Goal: Transaction & Acquisition: Purchase product/service

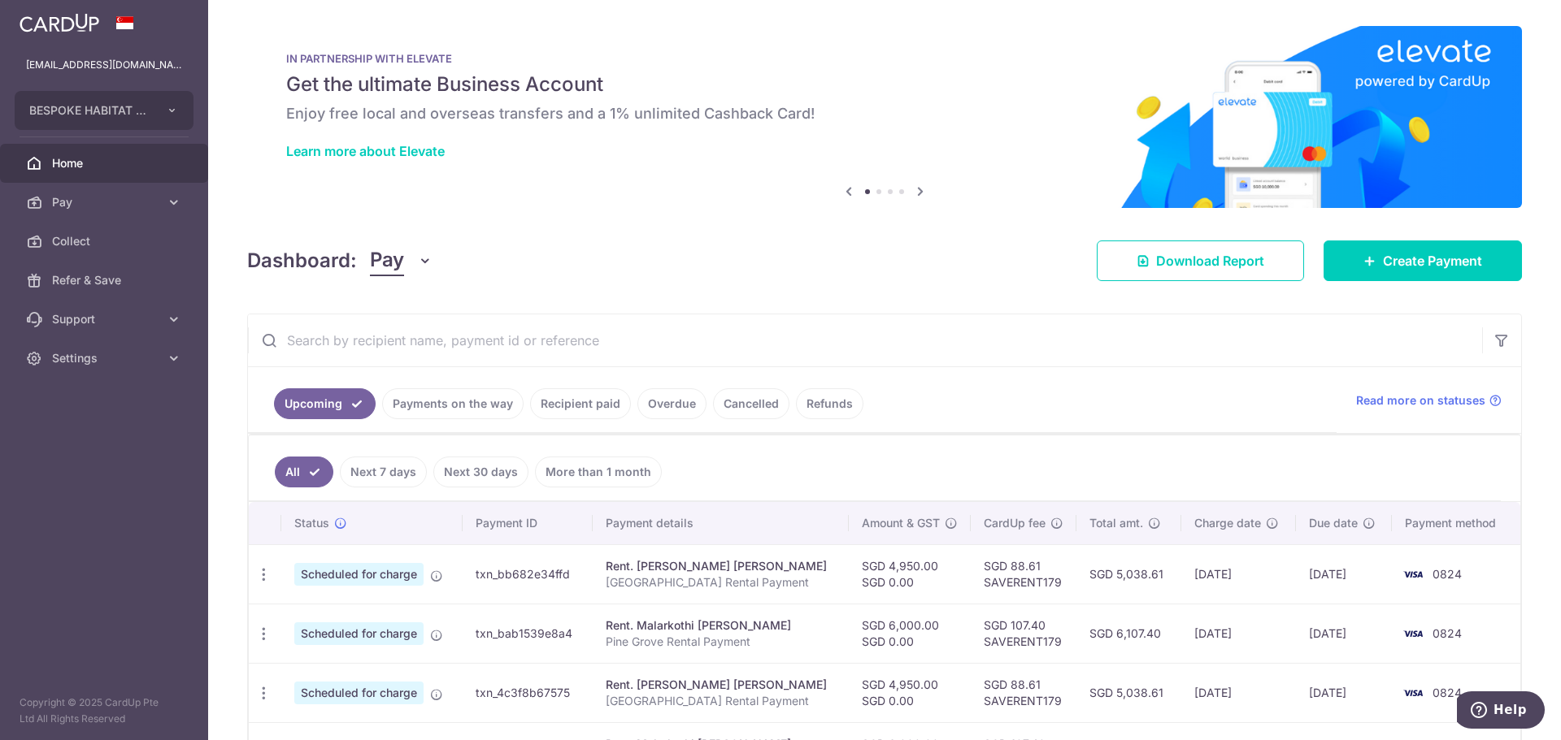
click at [399, 397] on link "Payments on the way" at bounding box center [452, 404] width 141 height 31
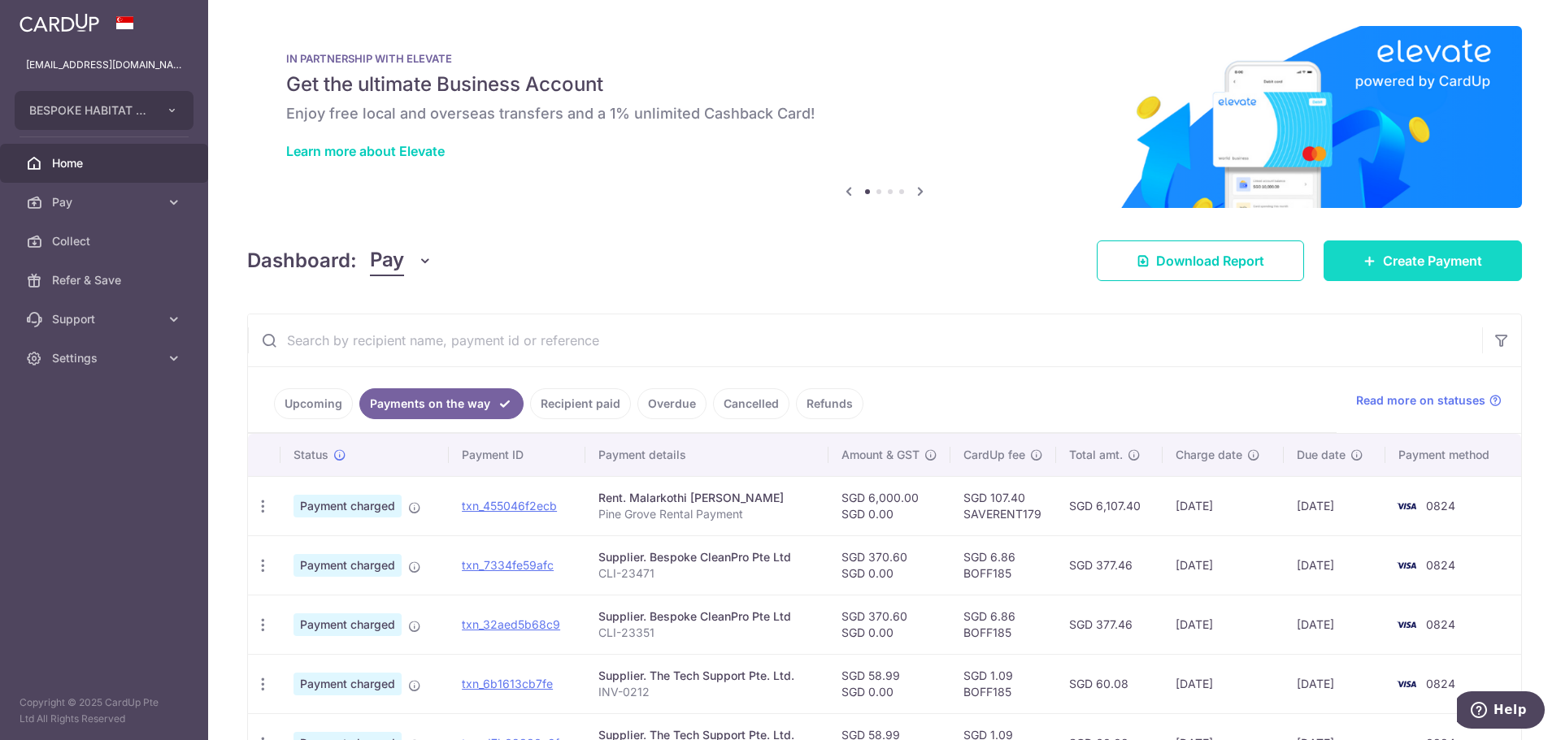
click at [1421, 263] on span "Create Payment" at bounding box center [1432, 261] width 99 height 20
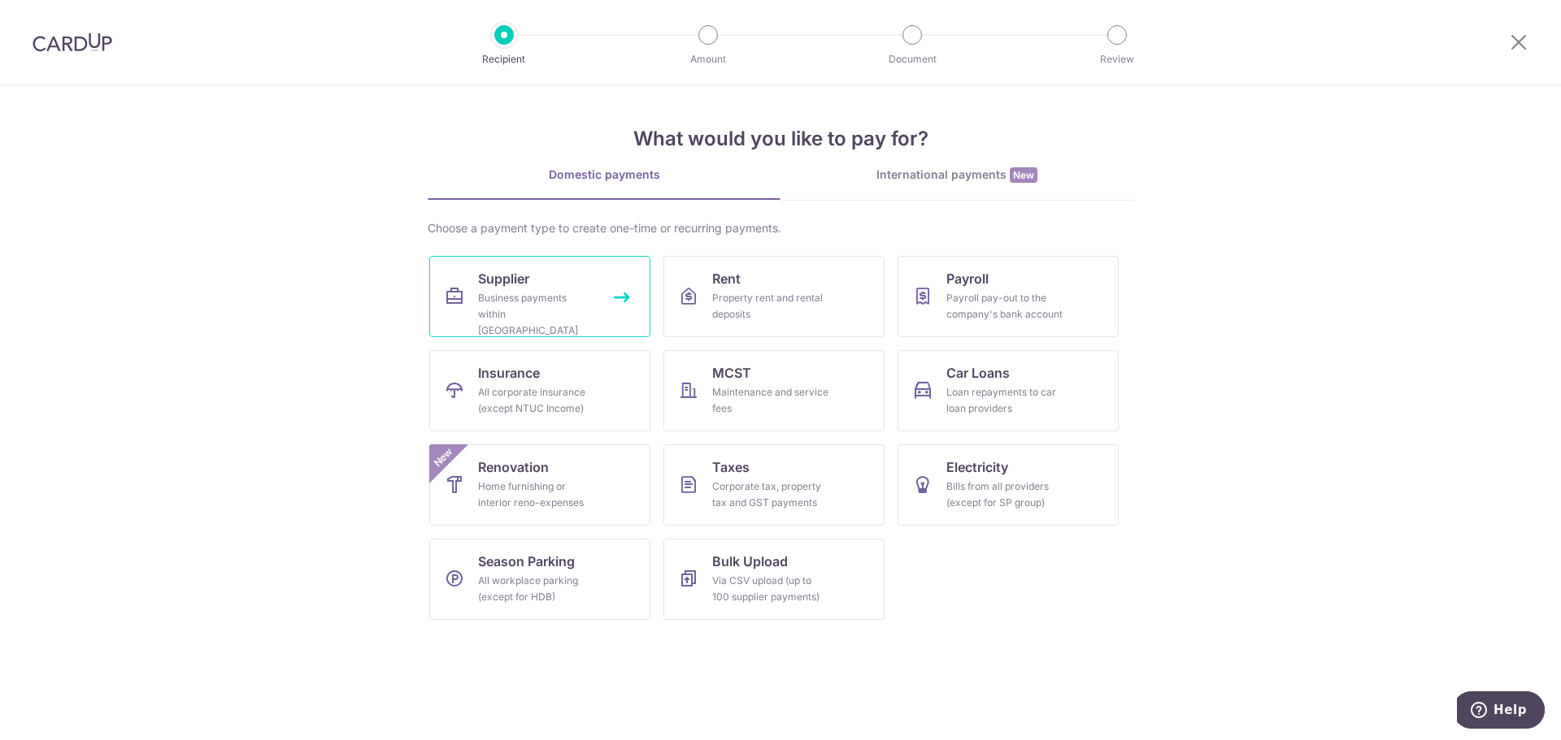
click at [541, 289] on link "Supplier Business payments within Singapore" at bounding box center [539, 296] width 221 height 81
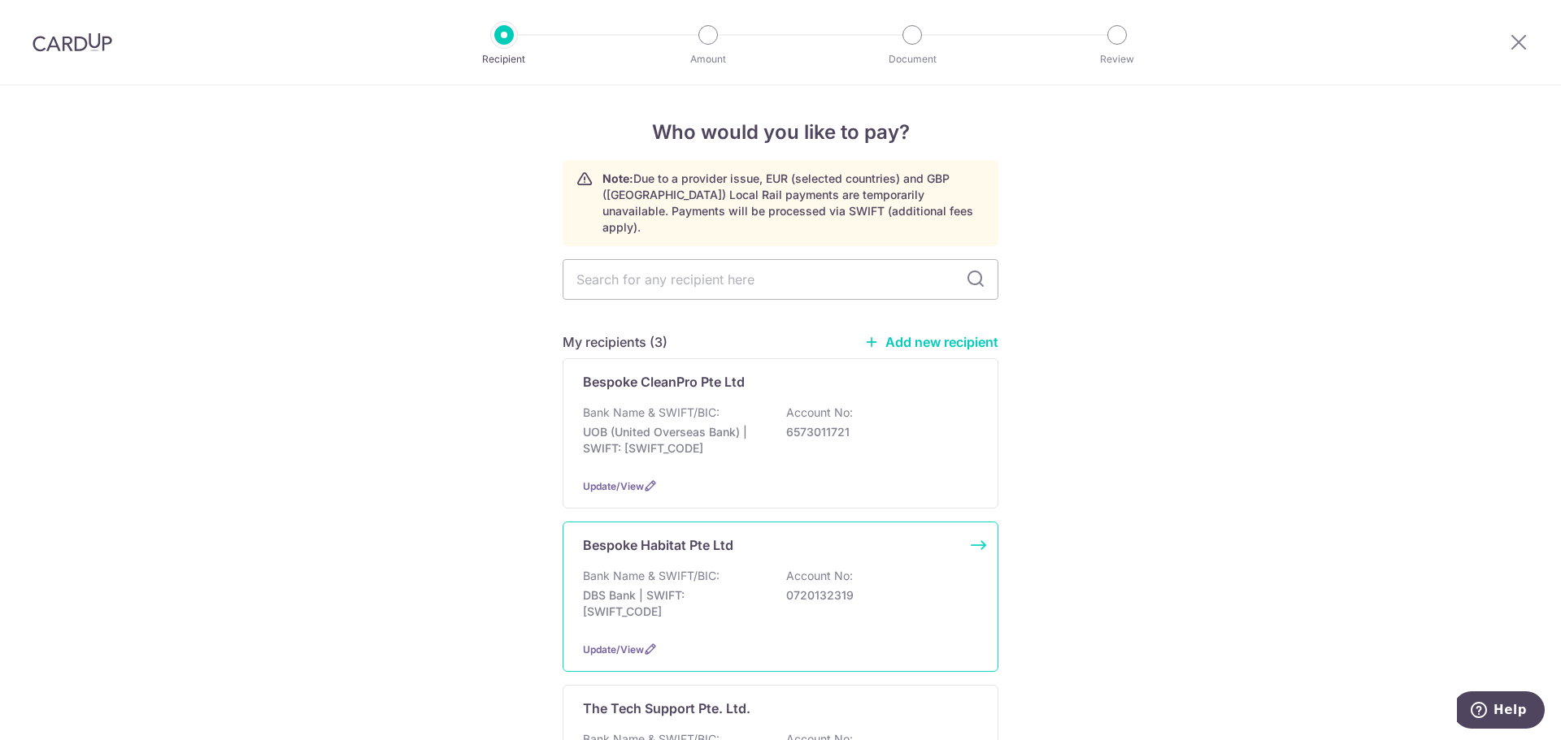
click at [792, 613] on div "Bespoke Habitat Pte Ltd Bank Name & SWIFT/BIC: DBS Bank | SWIFT: DBSSSGSGXXX Ac…" at bounding box center [780, 597] width 436 height 150
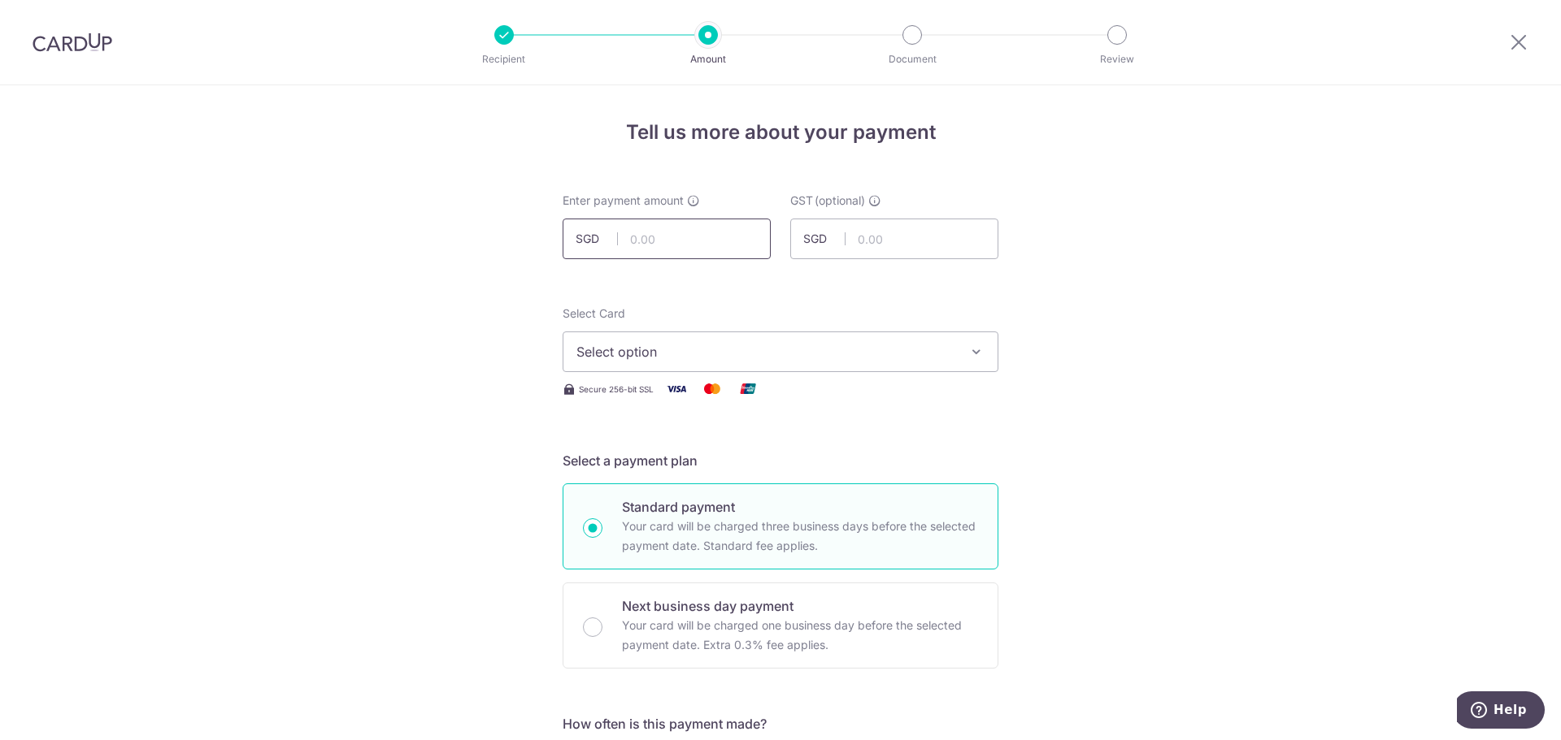
click at [658, 248] on input "text" at bounding box center [666, 239] width 208 height 41
type input "272.50"
click at [659, 360] on span "Select option" at bounding box center [765, 352] width 379 height 20
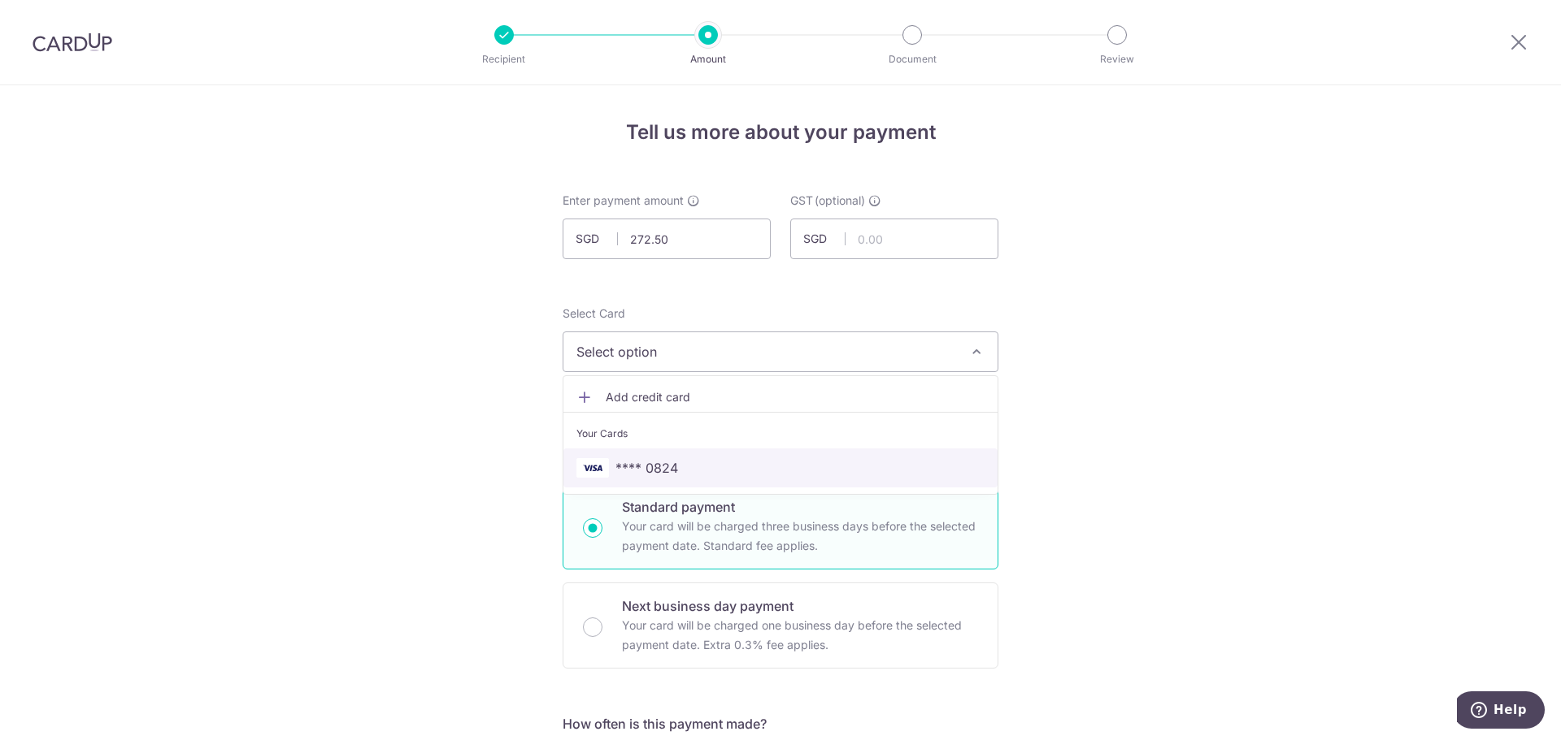
click at [674, 471] on span "**** 0824" at bounding box center [780, 468] width 408 height 20
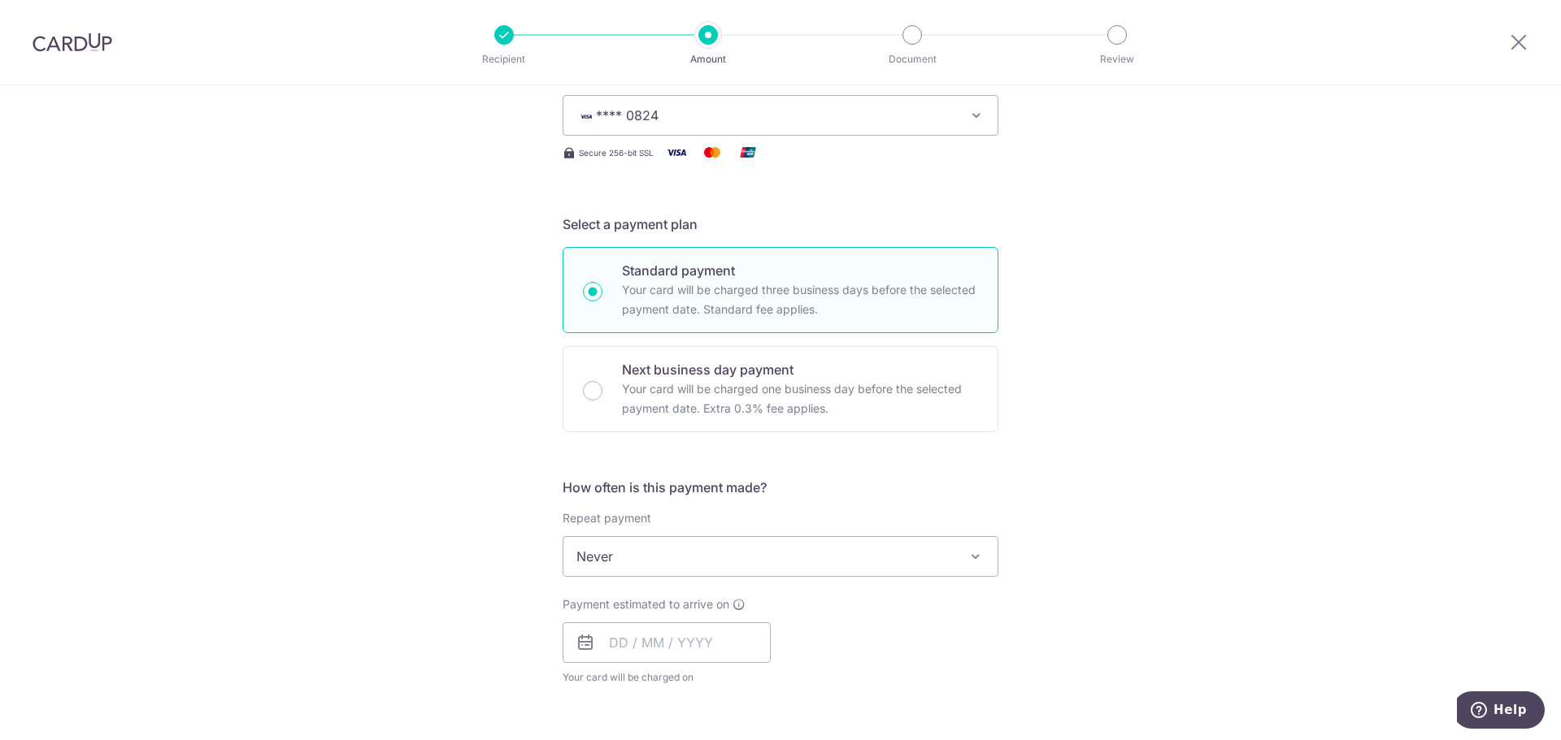
scroll to position [244, 0]
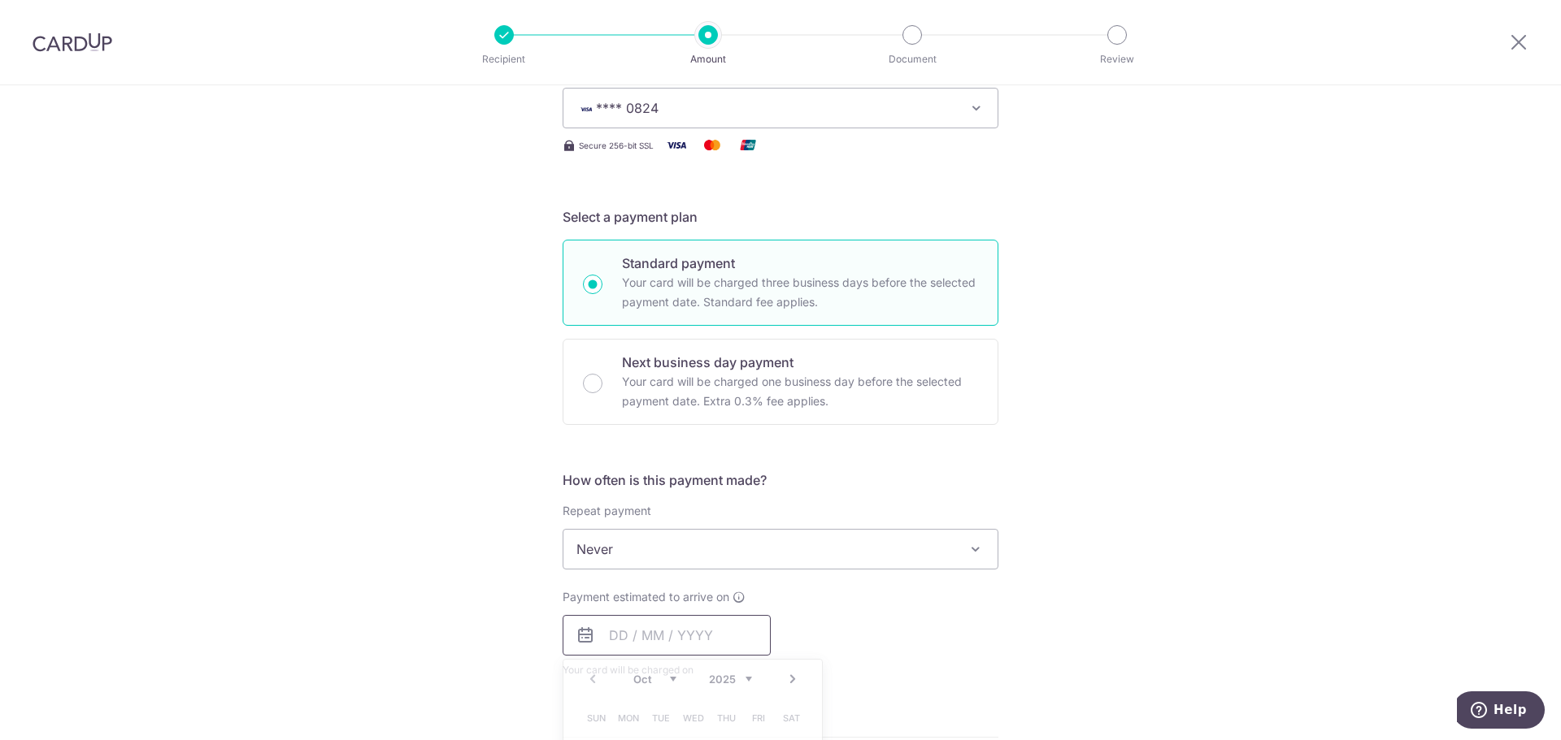
click at [658, 636] on input "text" at bounding box center [666, 635] width 208 height 41
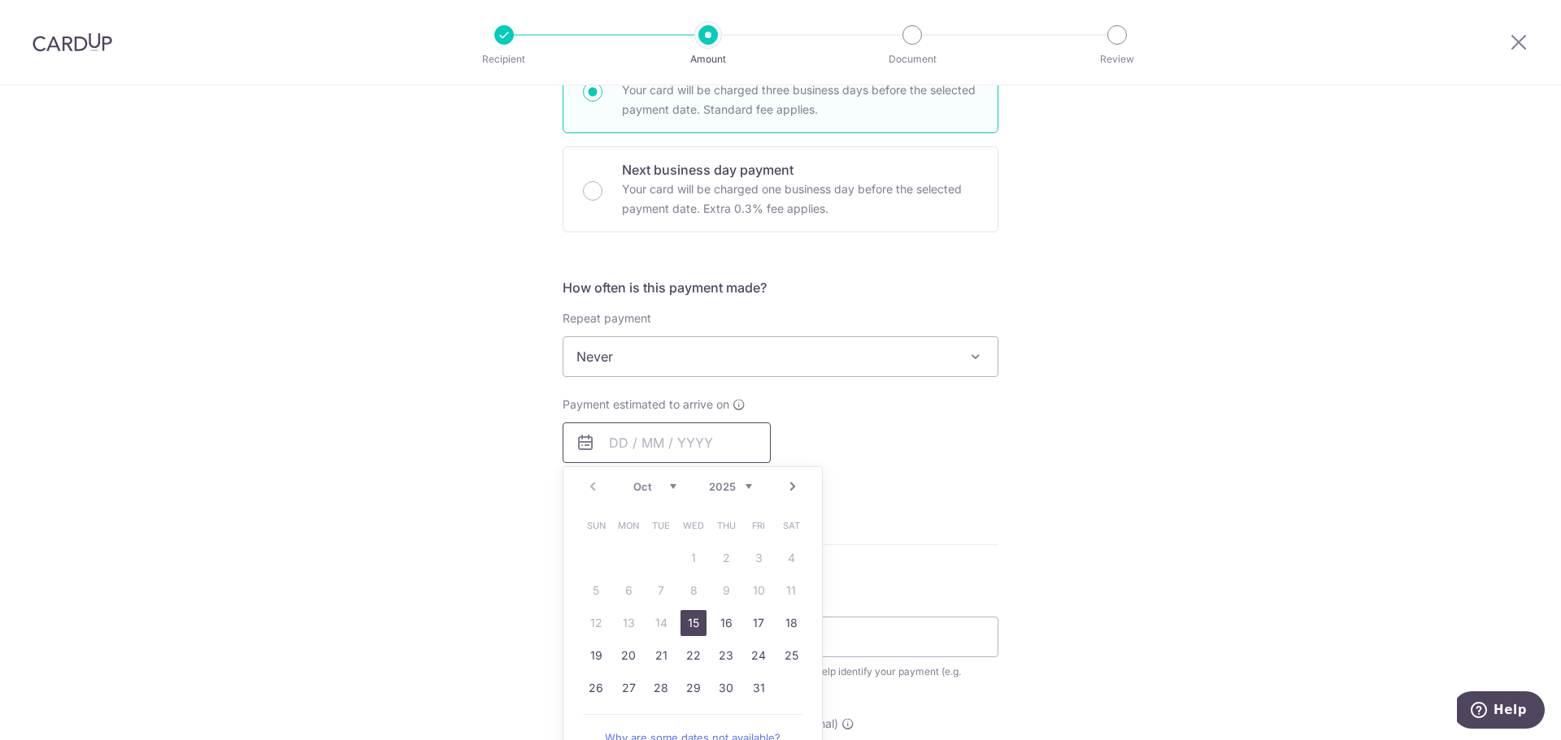
scroll to position [488, 0]
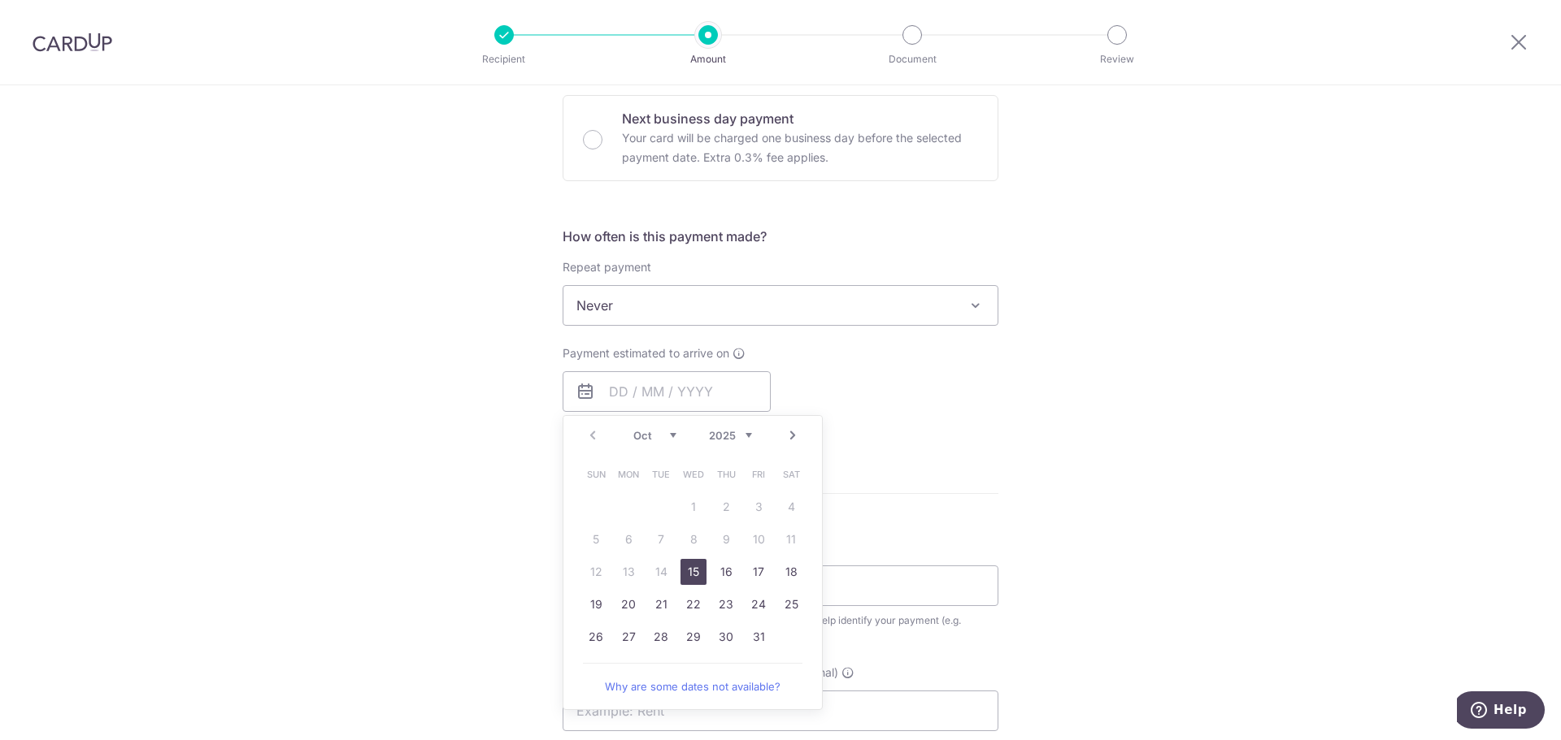
click at [693, 575] on link "15" at bounding box center [693, 572] width 26 height 26
type input "15/10/2025"
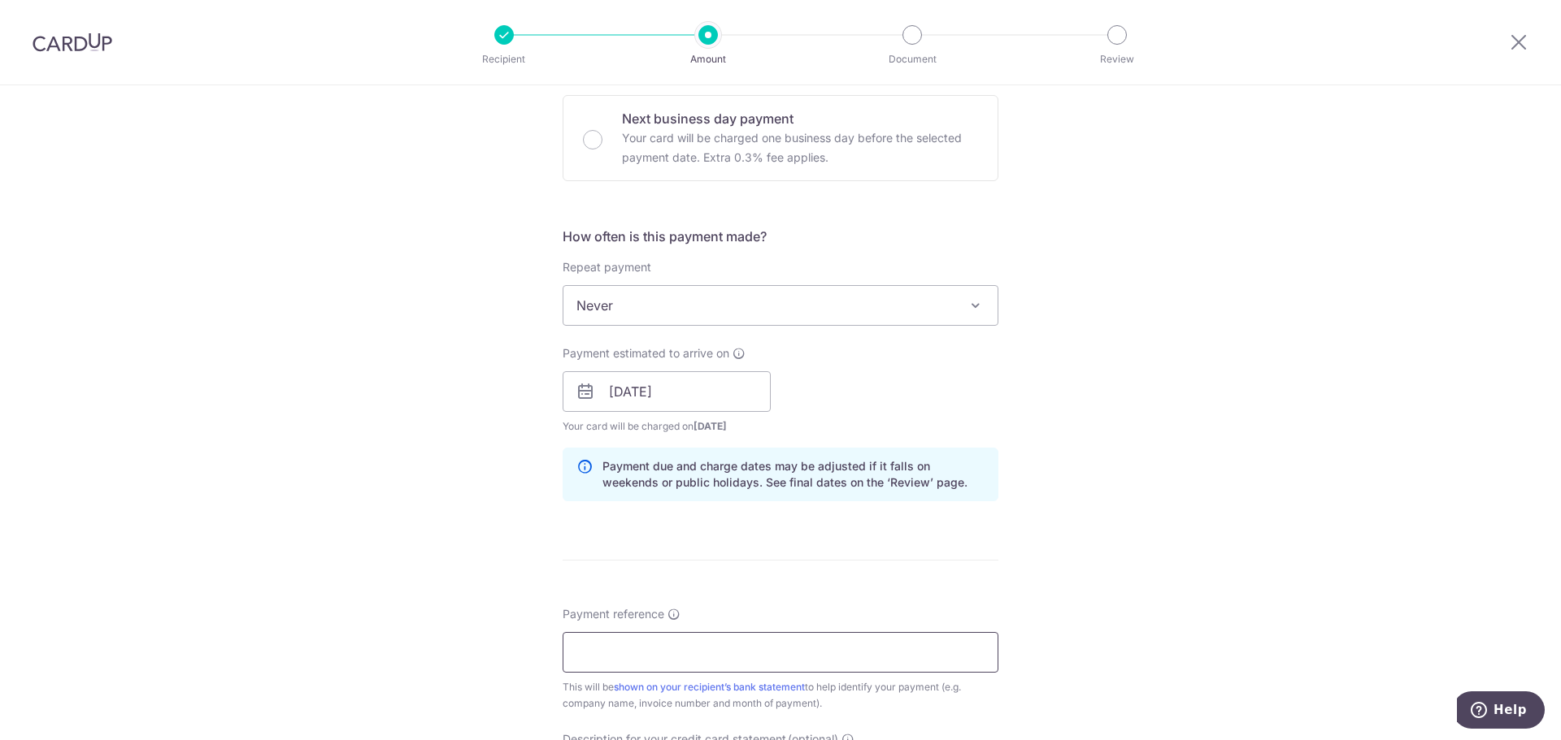
click at [659, 656] on input "Payment reference" at bounding box center [780, 652] width 436 height 41
paste input "MF- 10864"
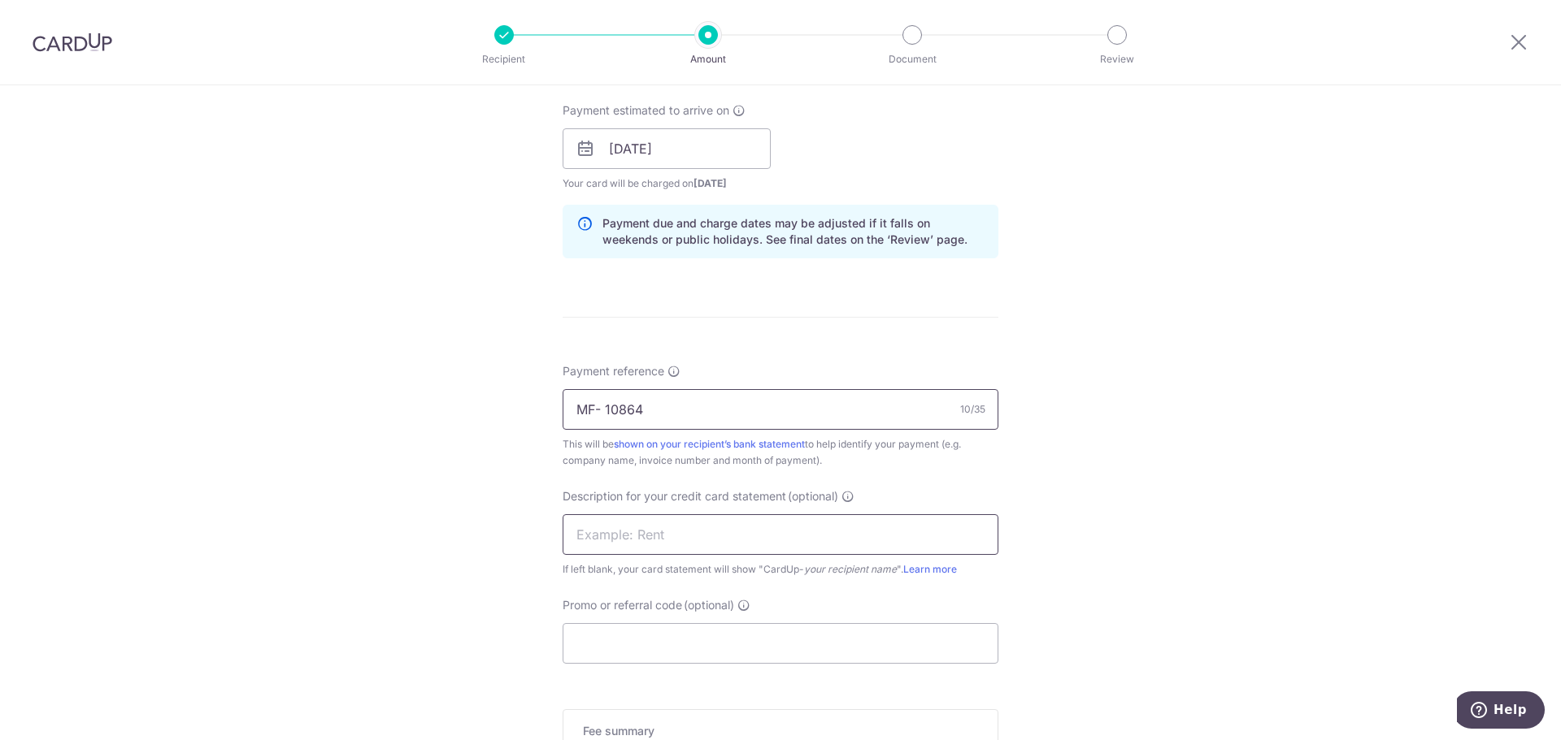
scroll to position [732, 0]
click at [581, 405] on input "MF- 10864" at bounding box center [780, 409] width 436 height 41
type input "MF- 10864"
click at [688, 528] on input "text" at bounding box center [780, 534] width 436 height 41
type input "PG Maintenance"
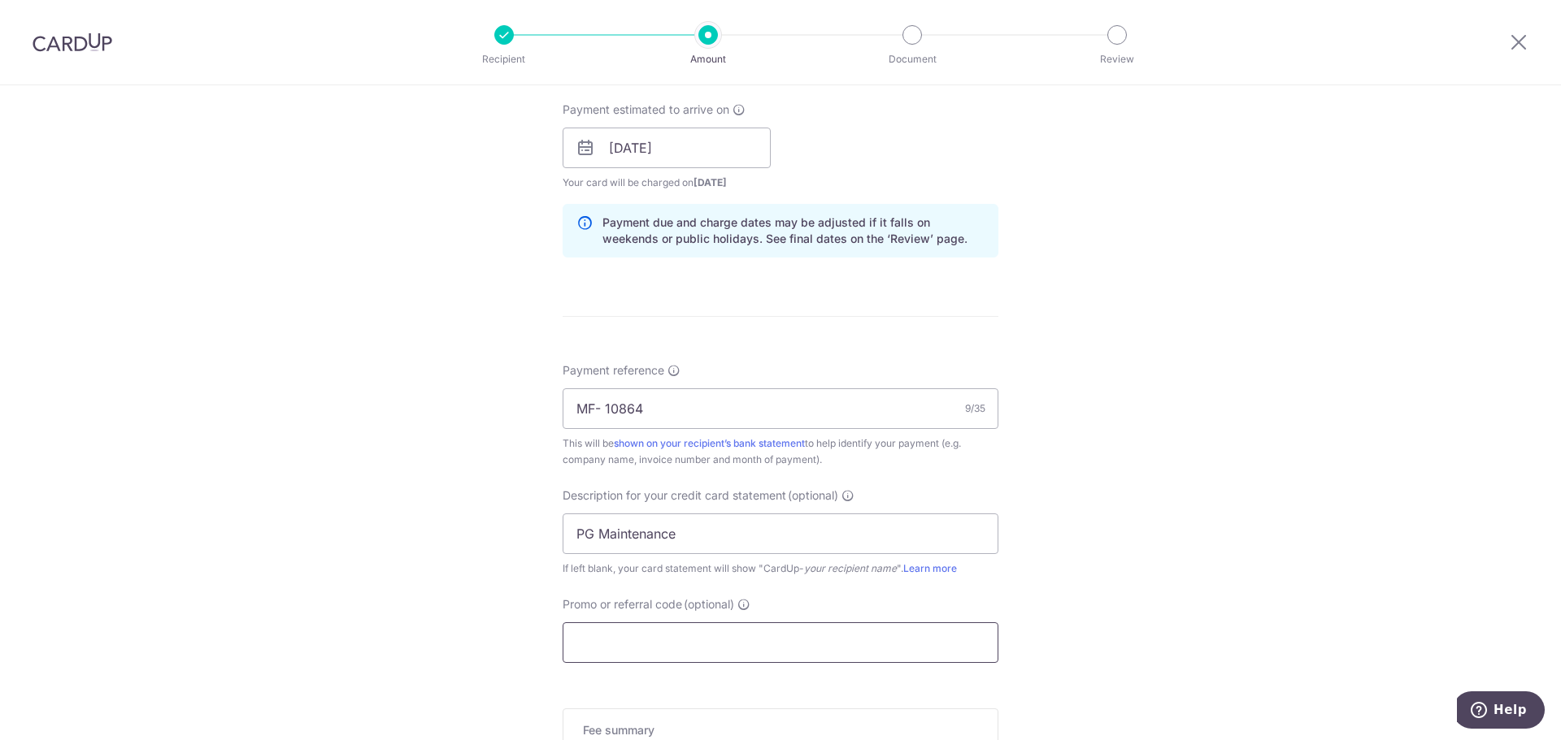
click at [733, 630] on input "Promo or referral code (optional)" at bounding box center [780, 643] width 436 height 41
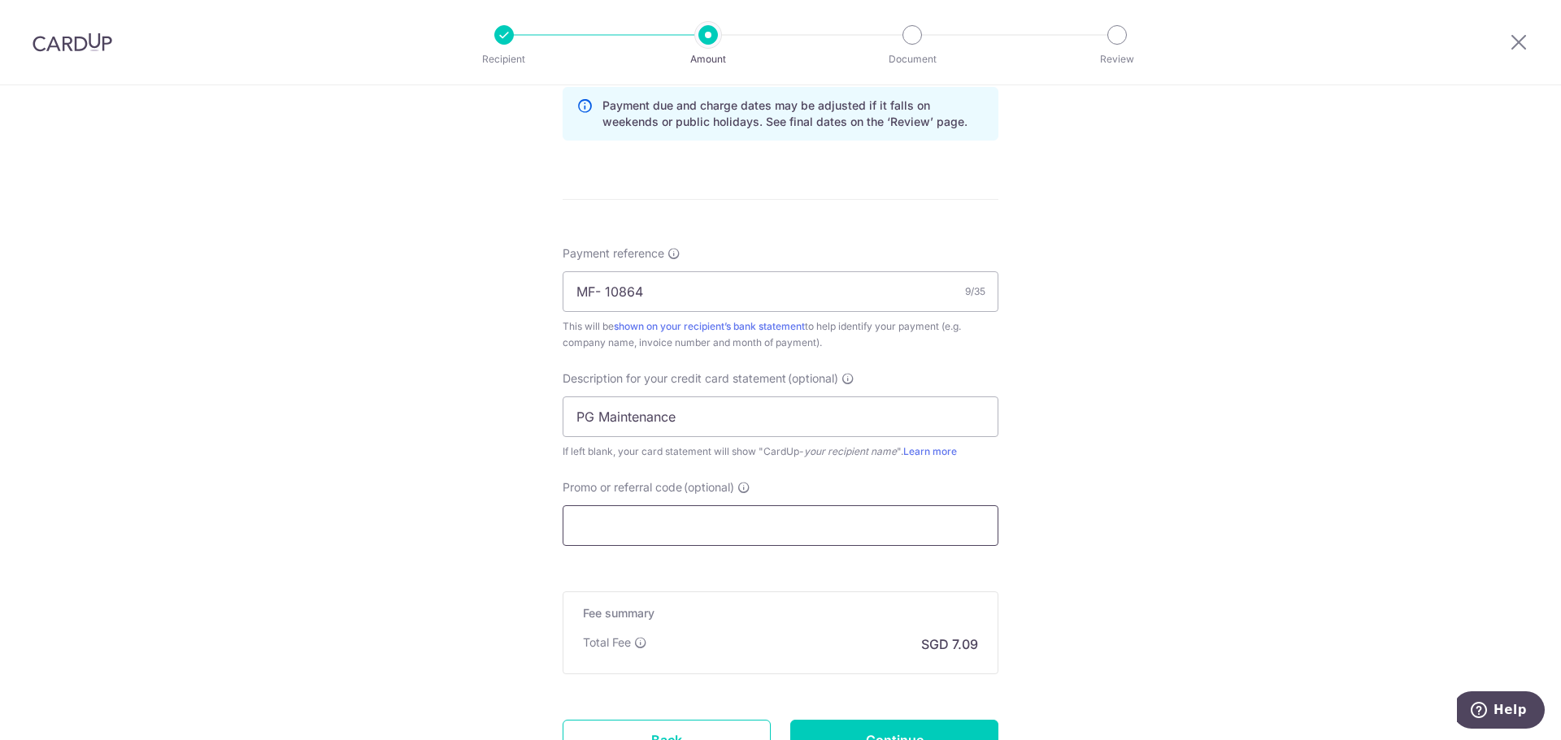
scroll to position [813, 0]
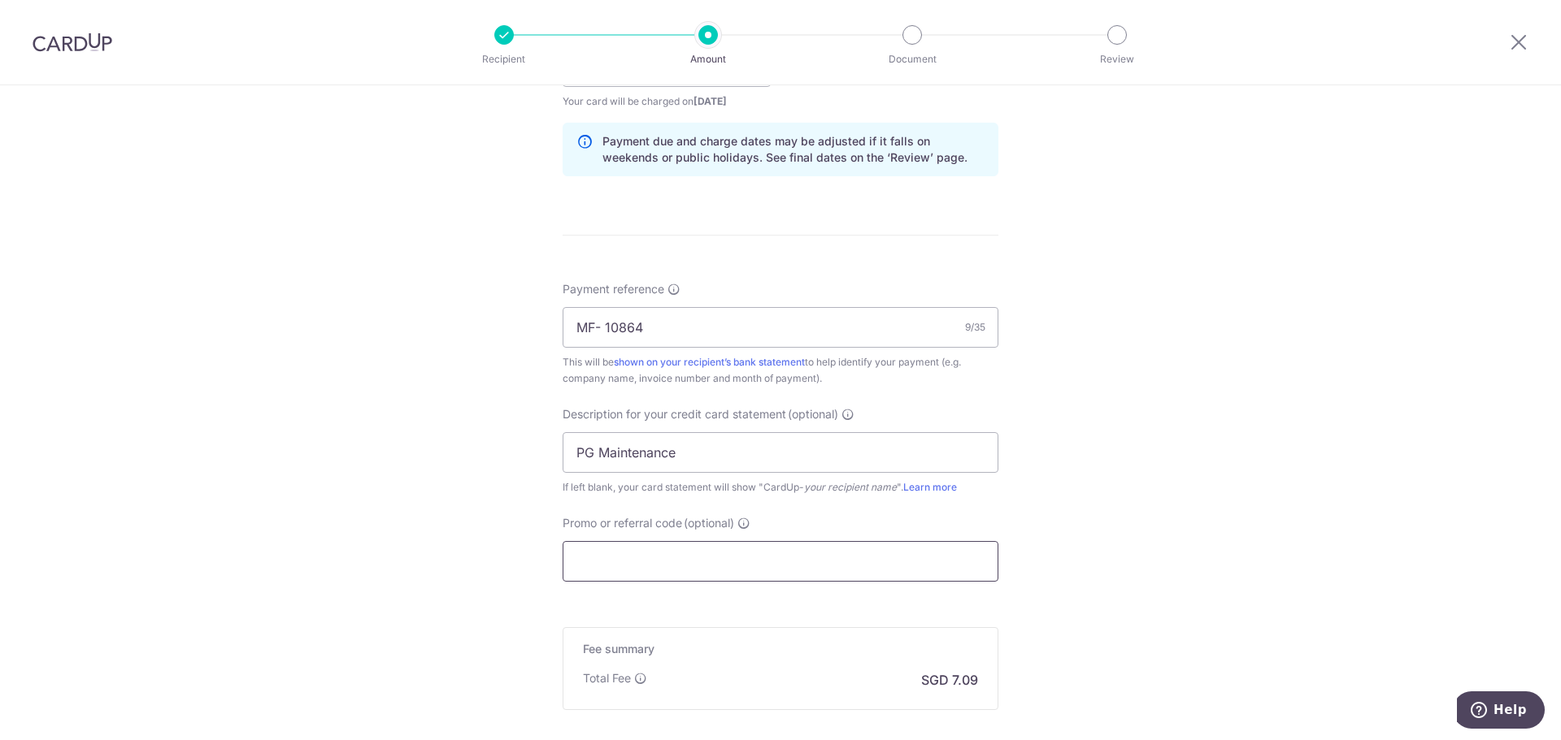
click at [654, 567] on input "Promo or referral code (optional)" at bounding box center [780, 561] width 436 height 41
paste input "BOFF185"
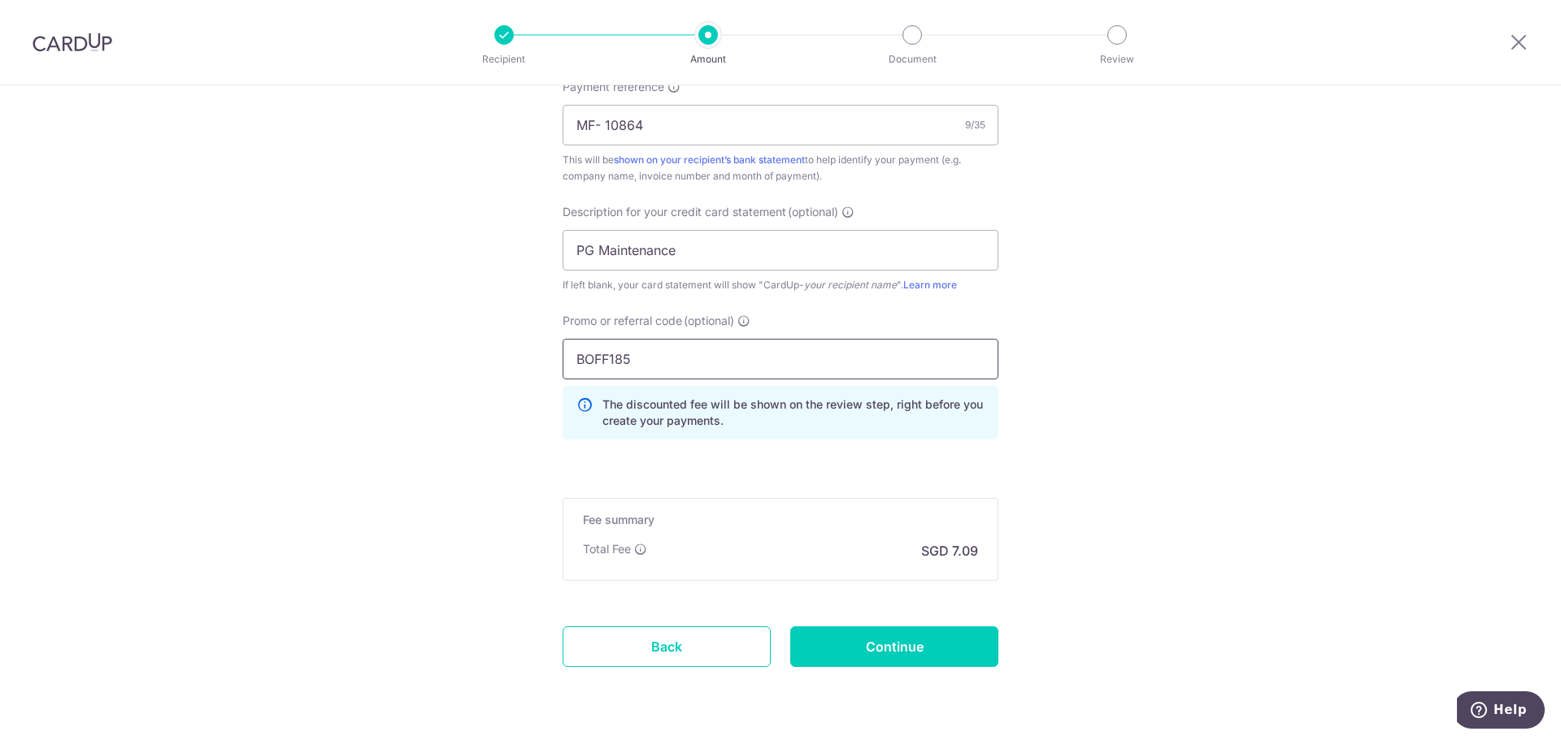
scroll to position [1064, 0]
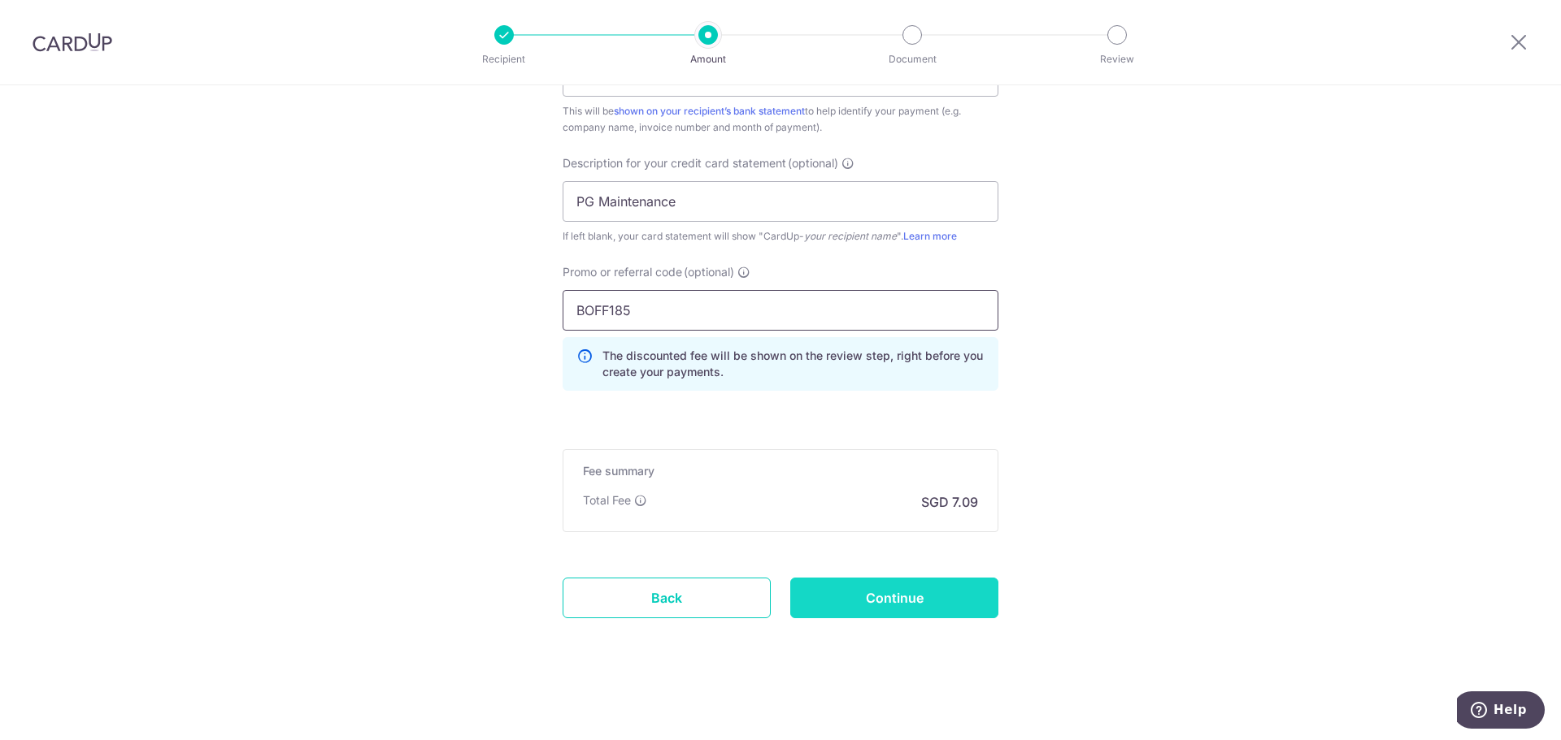
type input "BOFF185"
click at [927, 597] on input "Continue" at bounding box center [894, 598] width 208 height 41
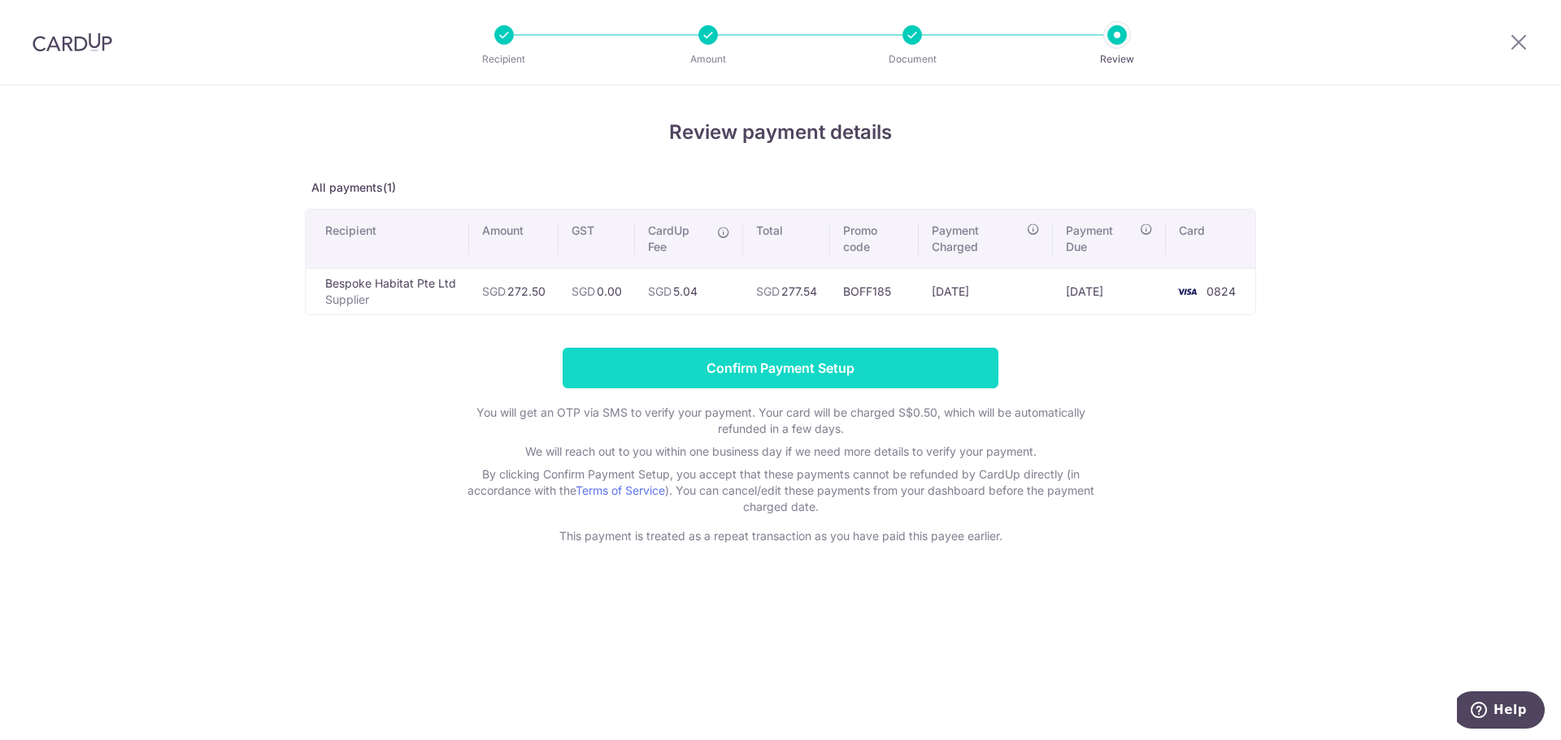
click at [777, 364] on input "Confirm Payment Setup" at bounding box center [780, 368] width 436 height 41
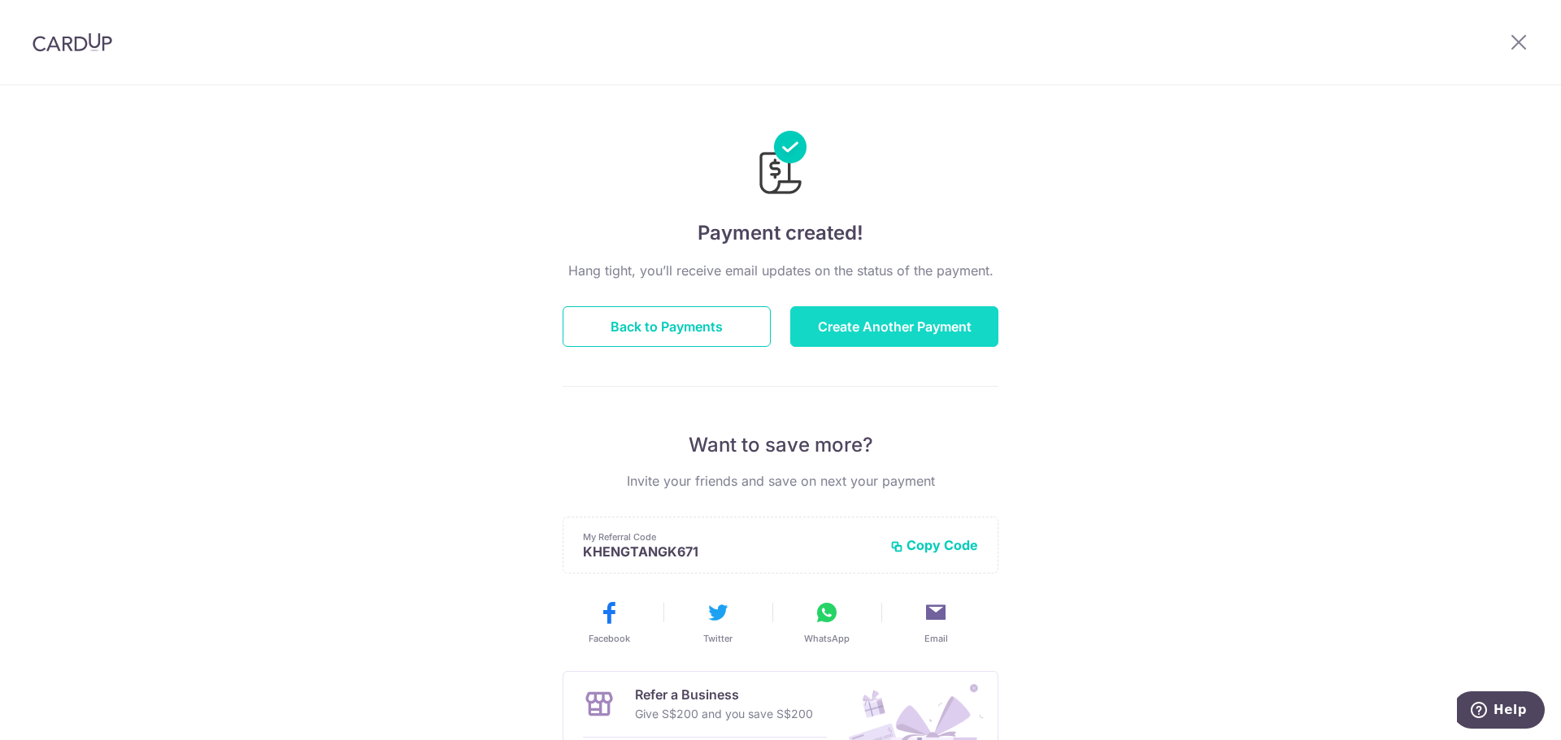
click at [875, 325] on button "Create Another Payment" at bounding box center [894, 326] width 208 height 41
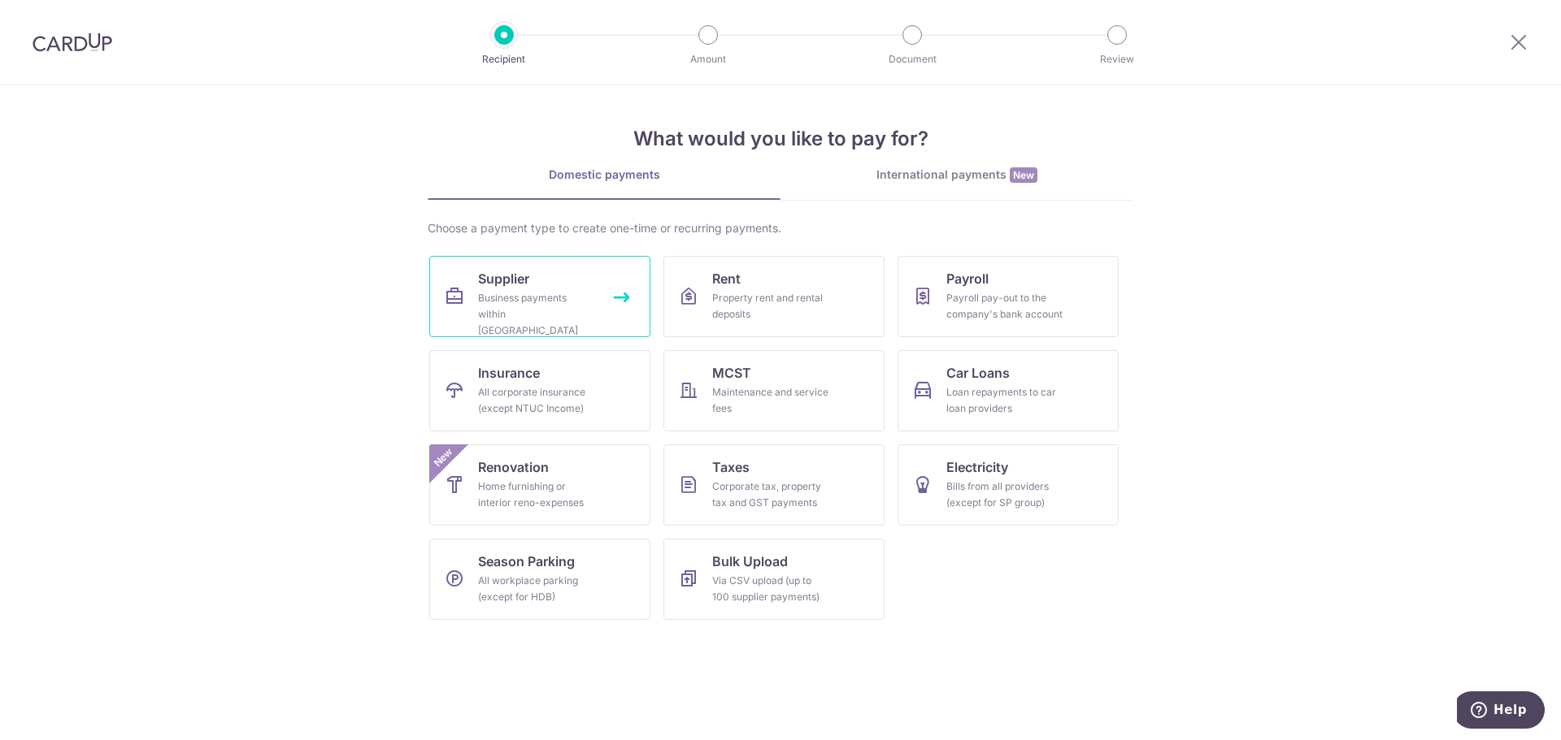
click at [544, 314] on div "Business payments within Singapore" at bounding box center [536, 314] width 117 height 49
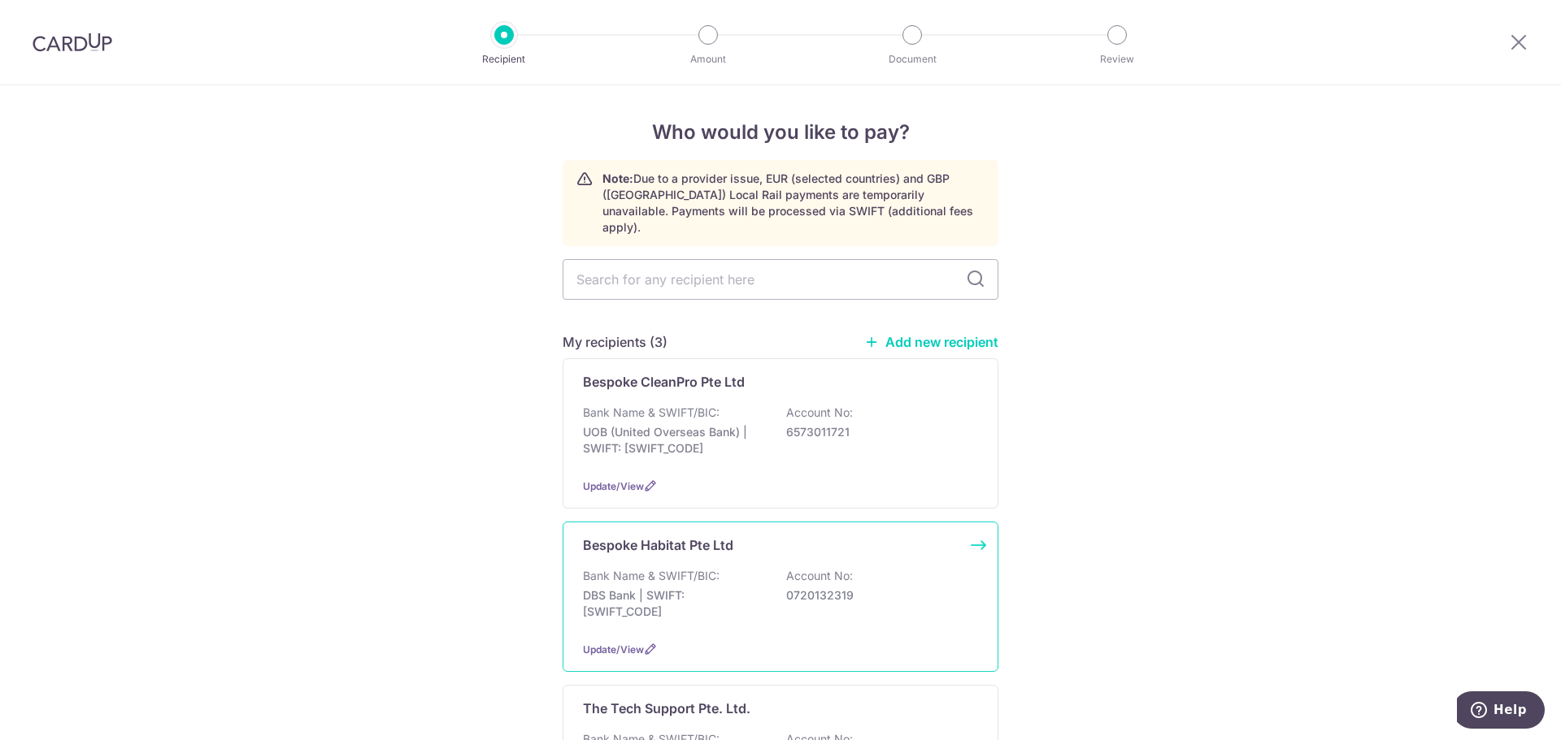
click at [881, 571] on div "Bank Name & SWIFT/BIC: DBS Bank | SWIFT: [SWIFT_CODE] Account No: 0720132319" at bounding box center [780, 598] width 395 height 60
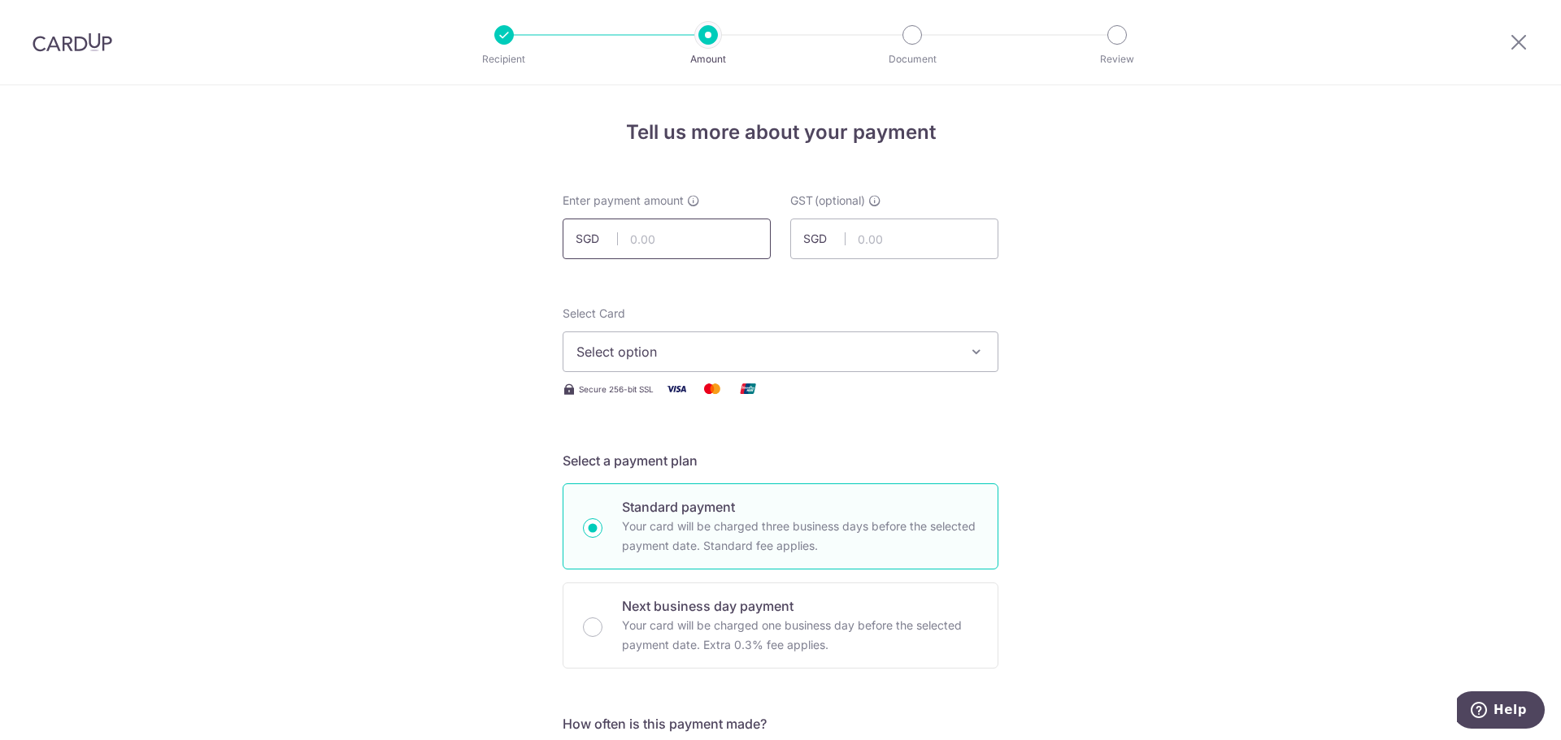
click at [680, 239] on input "text" at bounding box center [666, 239] width 208 height 41
type input "381.50"
click at [888, 348] on span "Select option" at bounding box center [765, 352] width 379 height 20
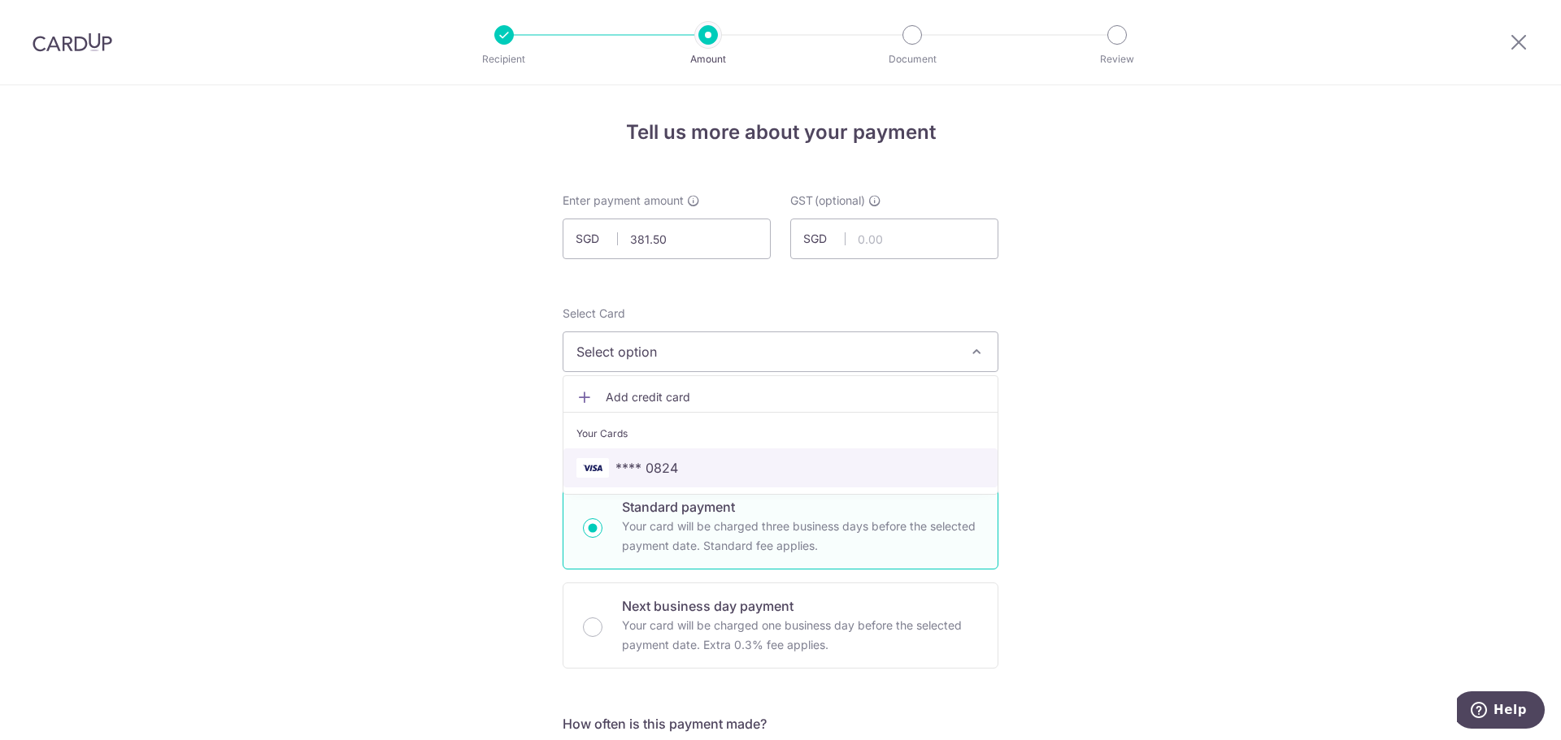
drag, startPoint x: 639, startPoint y: 464, endPoint x: 650, endPoint y: 460, distance: 12.1
click at [639, 464] on span "**** 0824" at bounding box center [646, 468] width 63 height 20
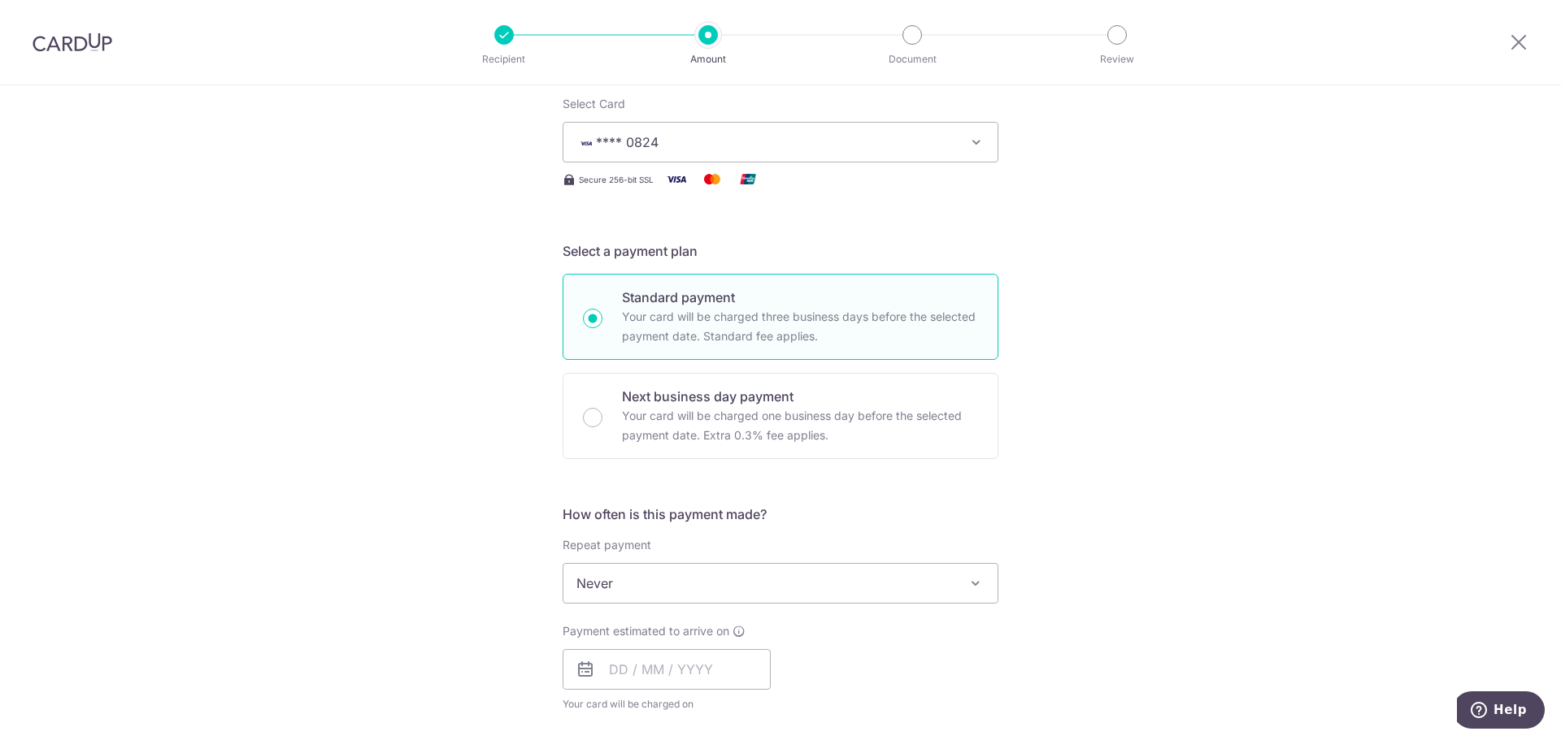
scroll to position [244, 0]
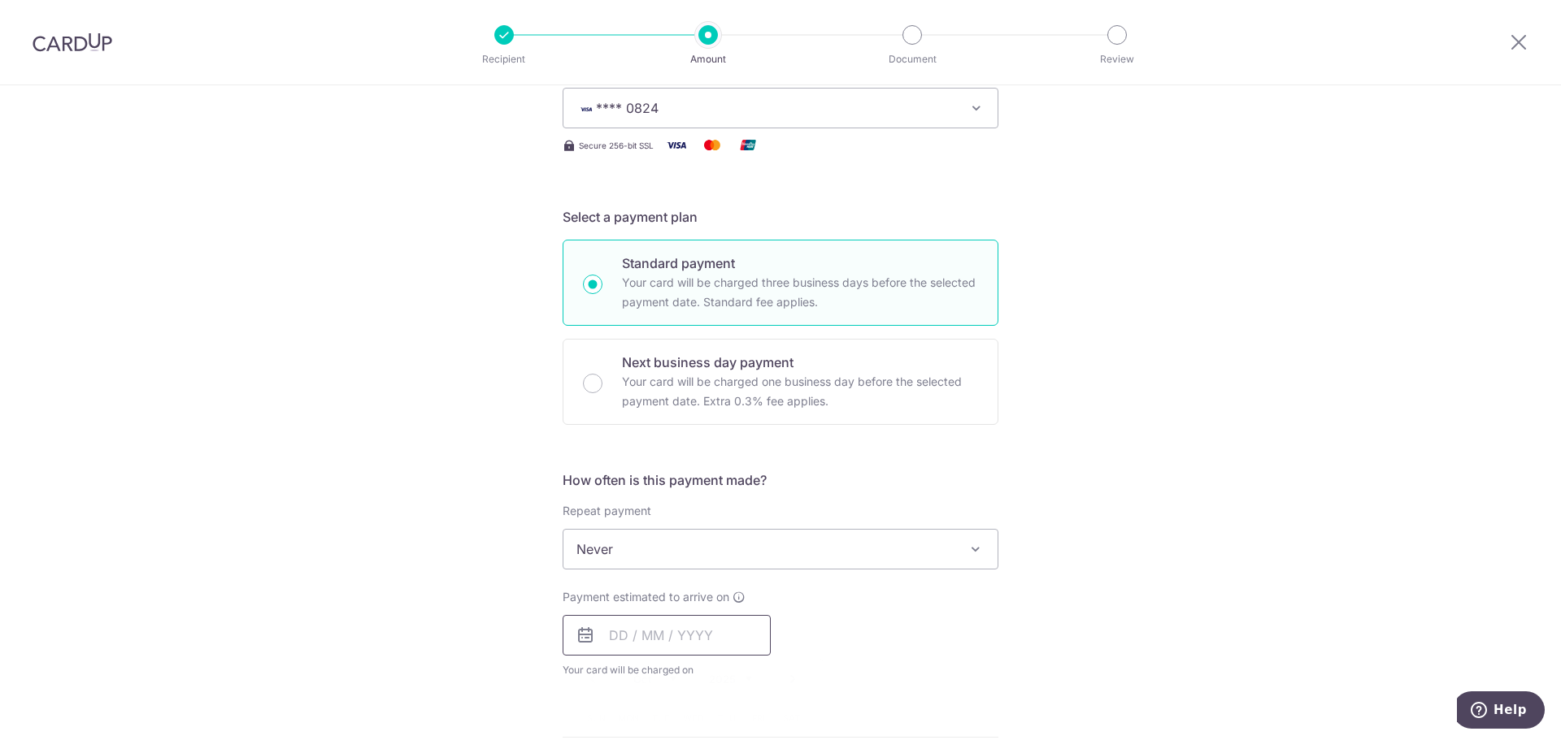
click at [638, 641] on input "text" at bounding box center [666, 635] width 208 height 41
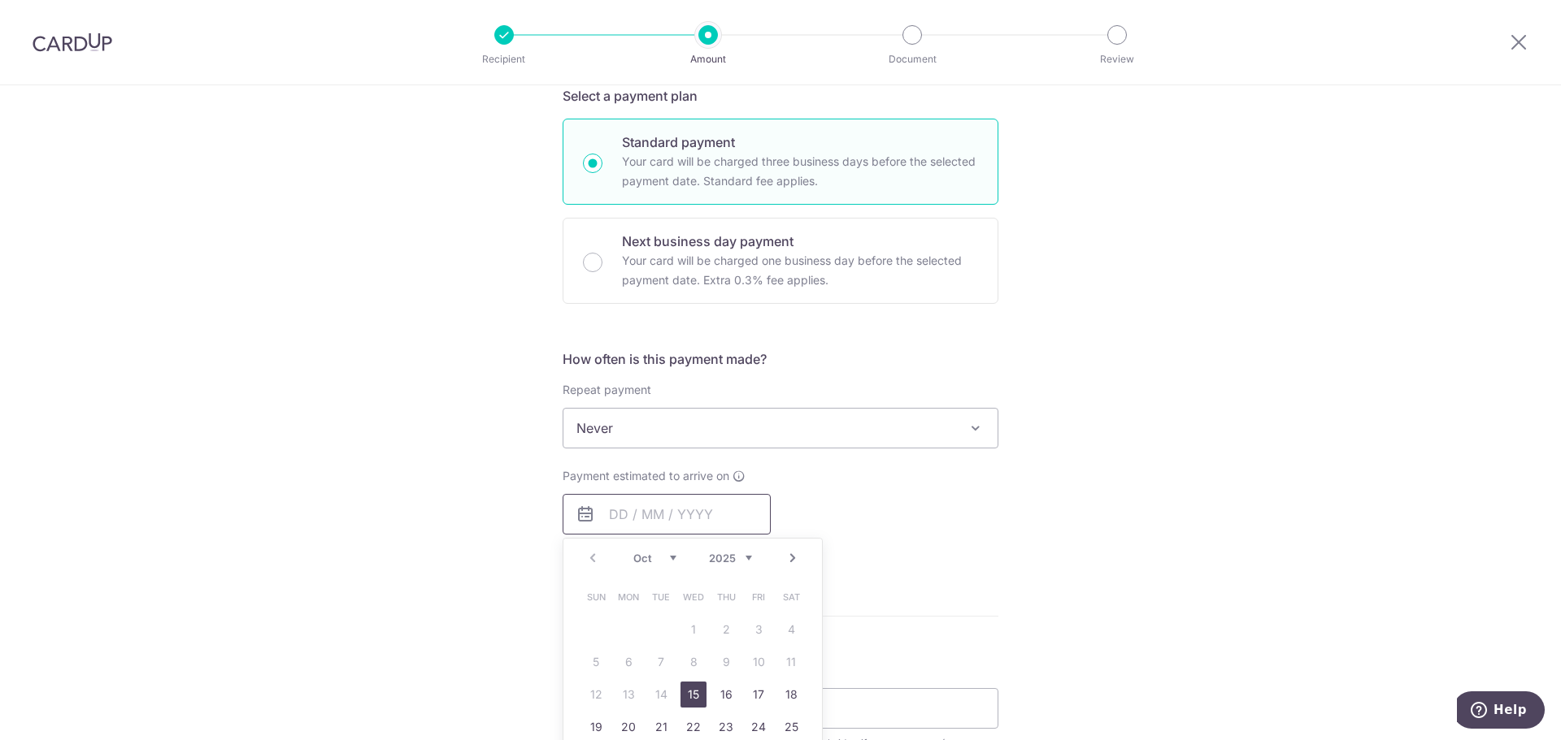
scroll to position [406, 0]
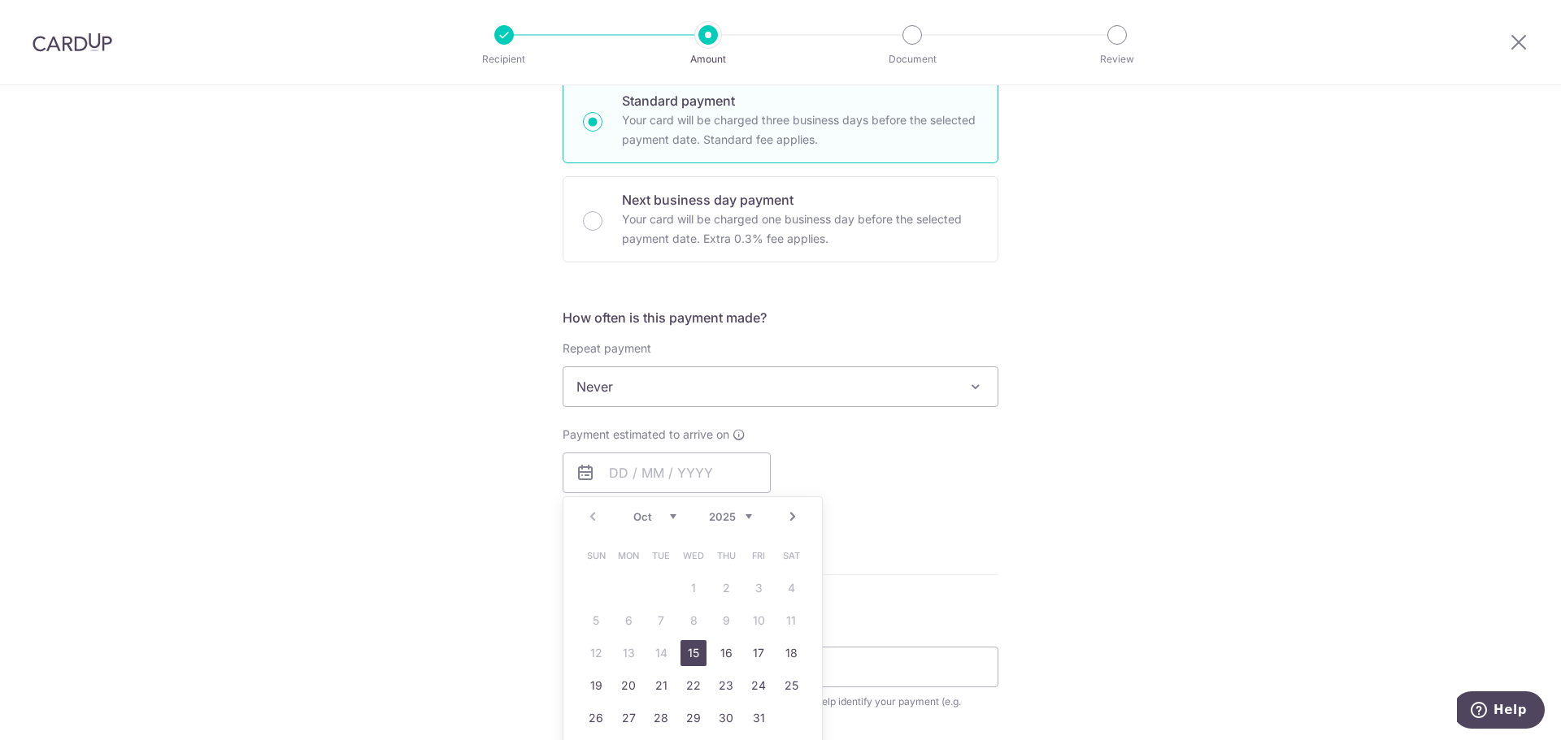
drag, startPoint x: 693, startPoint y: 654, endPoint x: 951, endPoint y: 541, distance: 281.3
click at [693, 654] on link "15" at bounding box center [693, 654] width 26 height 26
type input "[DATE]"
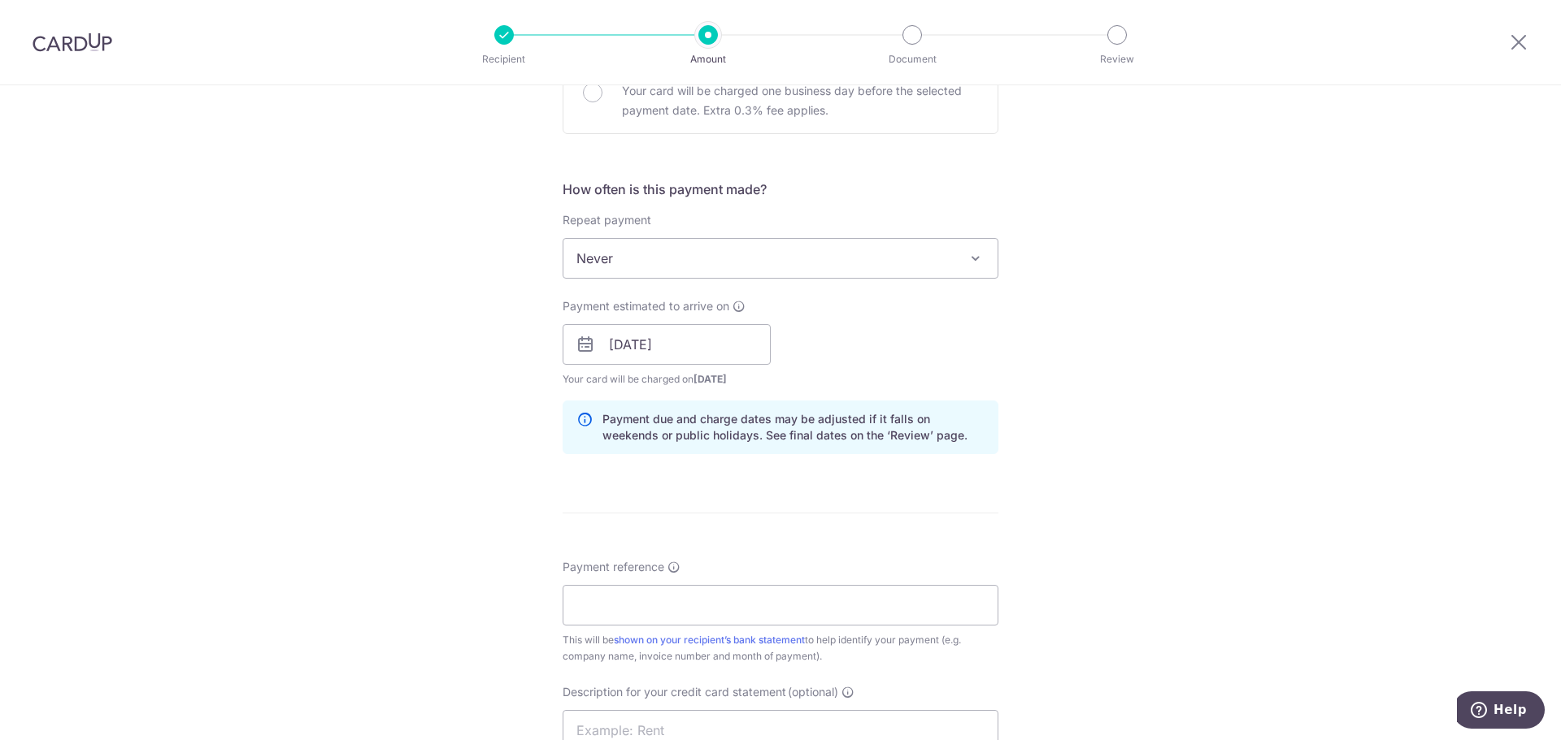
scroll to position [569, 0]
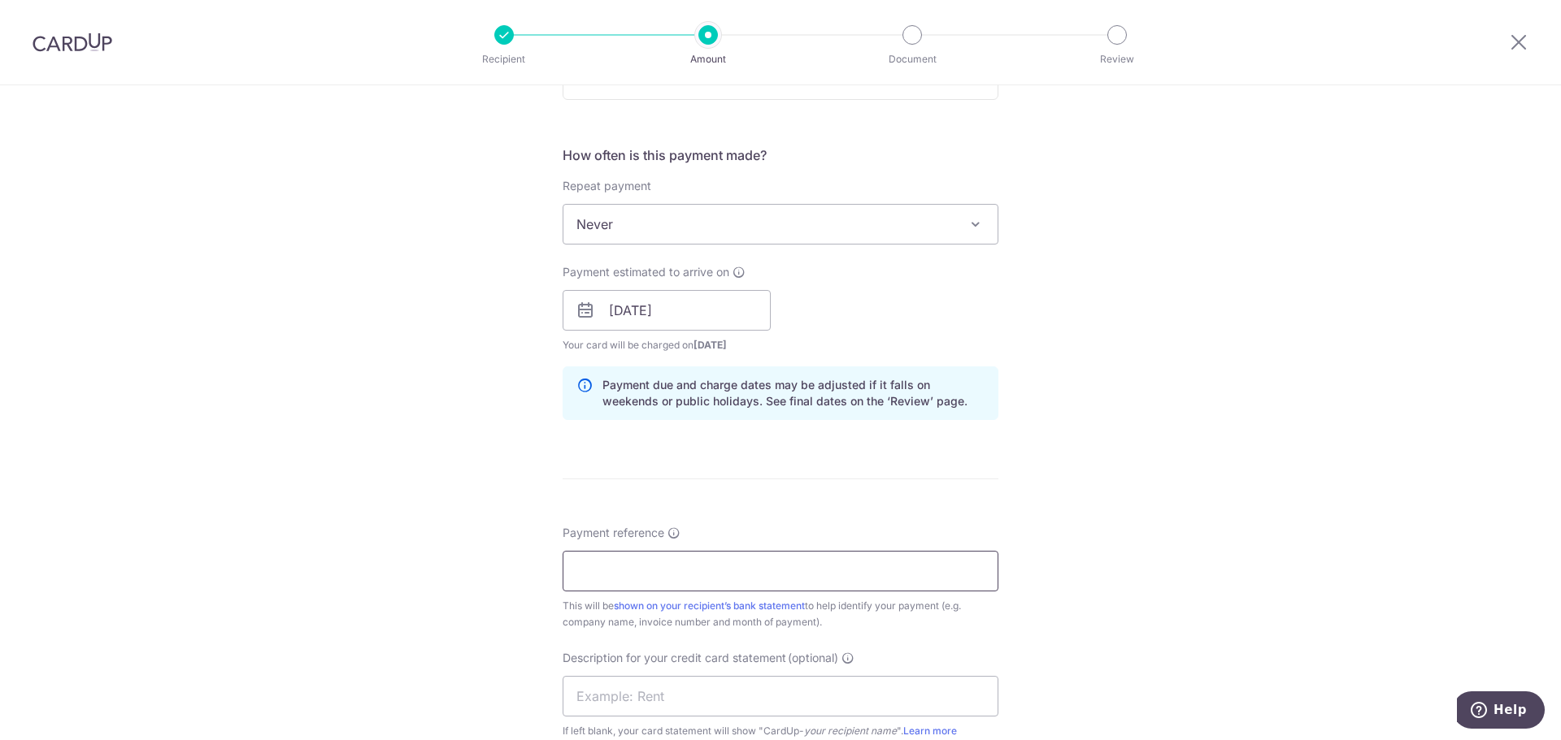
click at [699, 569] on input "Payment reference" at bounding box center [780, 571] width 436 height 41
click at [732, 554] on input "Payment reference" at bounding box center [780, 571] width 436 height 41
paste input "MF- 10863"
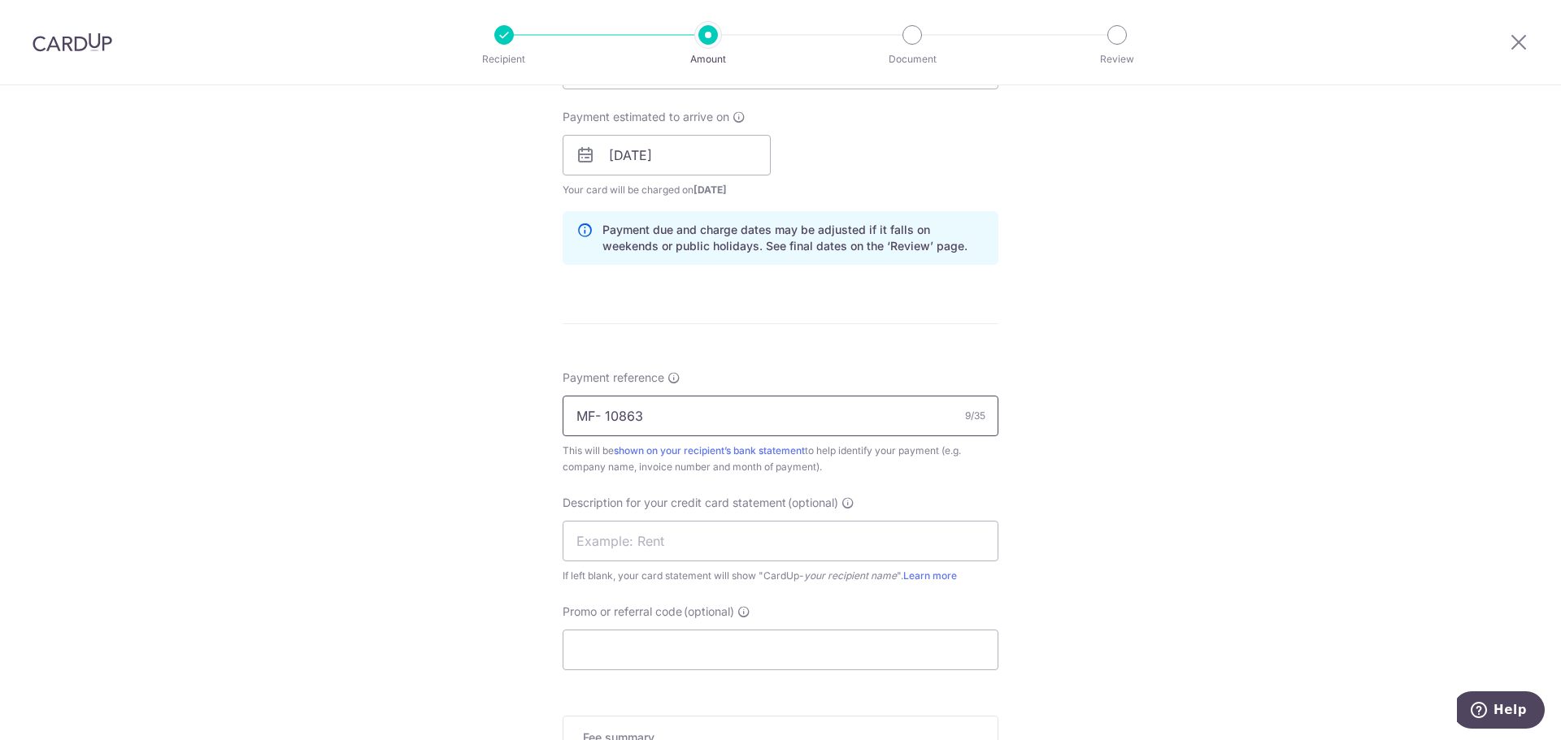
scroll to position [732, 0]
type input "MF- 10863"
click at [612, 533] on input "text" at bounding box center [780, 534] width 436 height 41
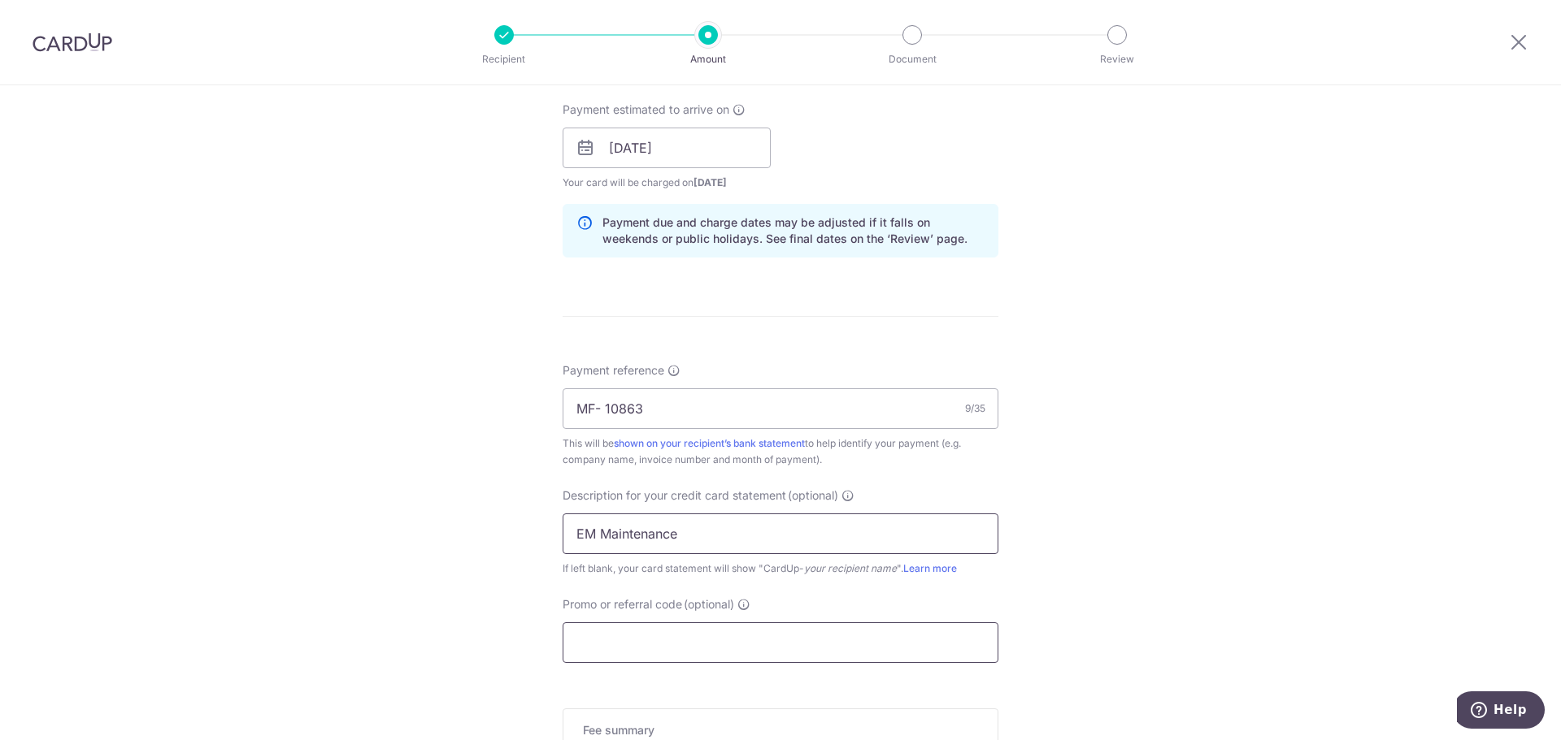
type input "EM Maintenance"
click at [639, 654] on input "Promo or referral code (optional)" at bounding box center [780, 643] width 436 height 41
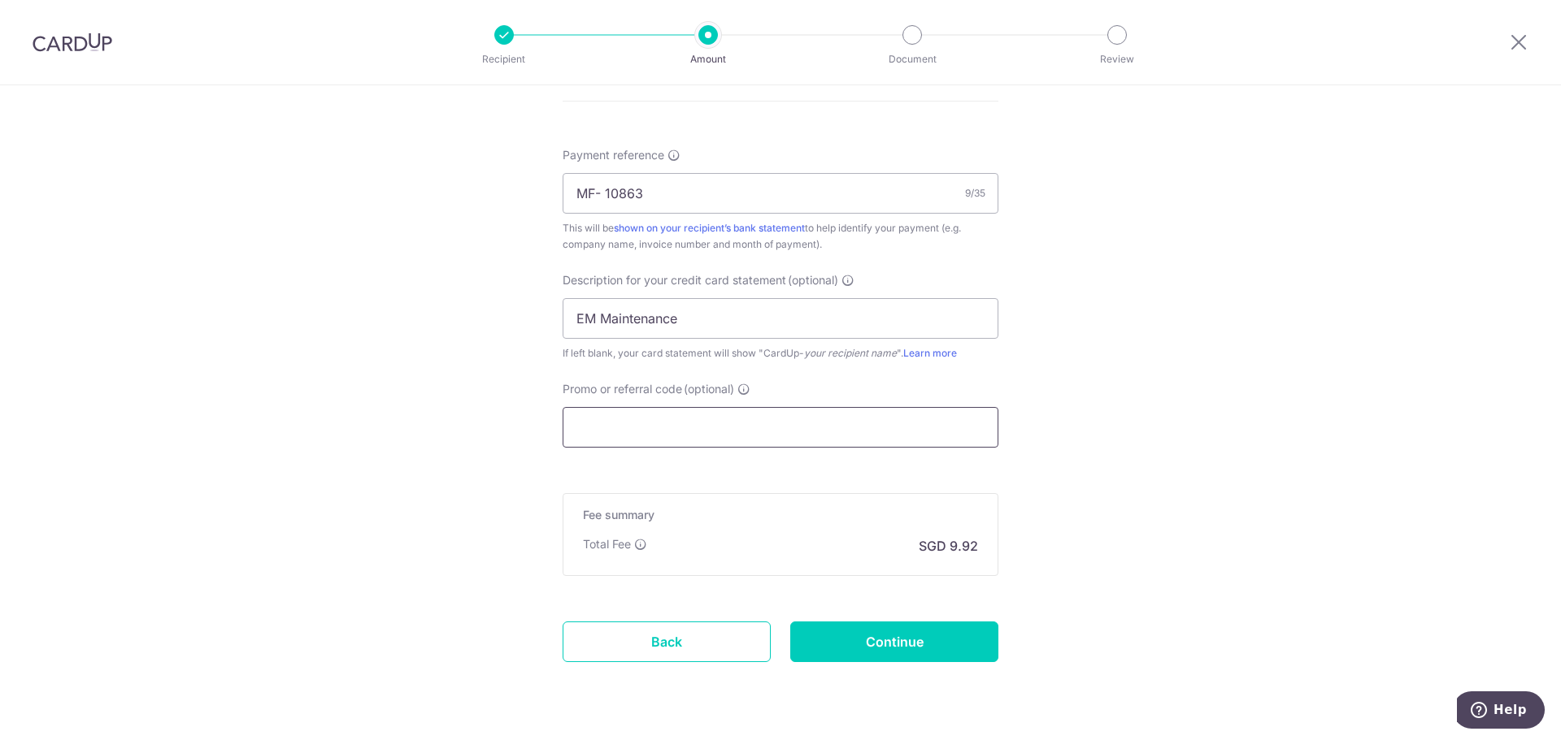
scroll to position [991, 0]
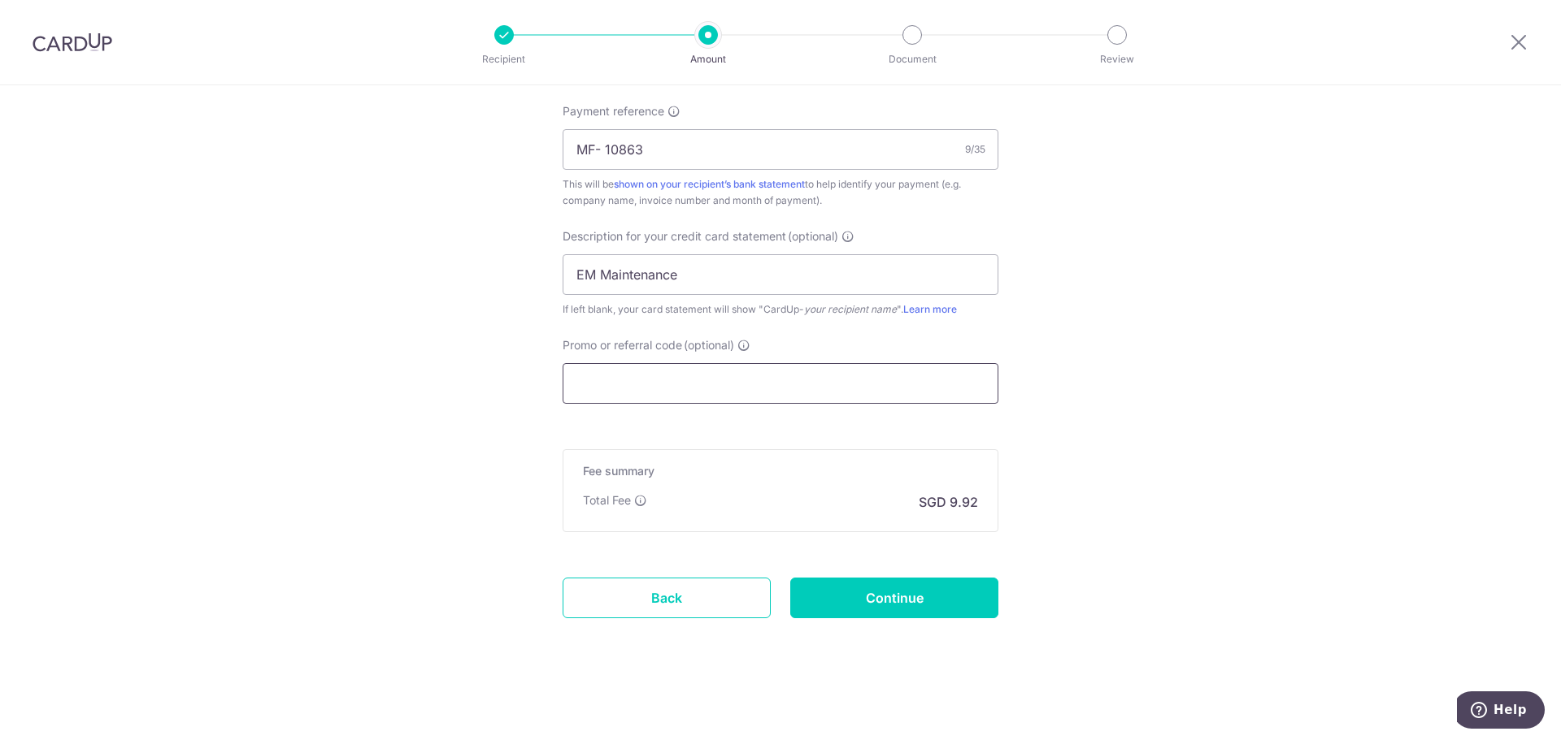
paste input "BOFF185"
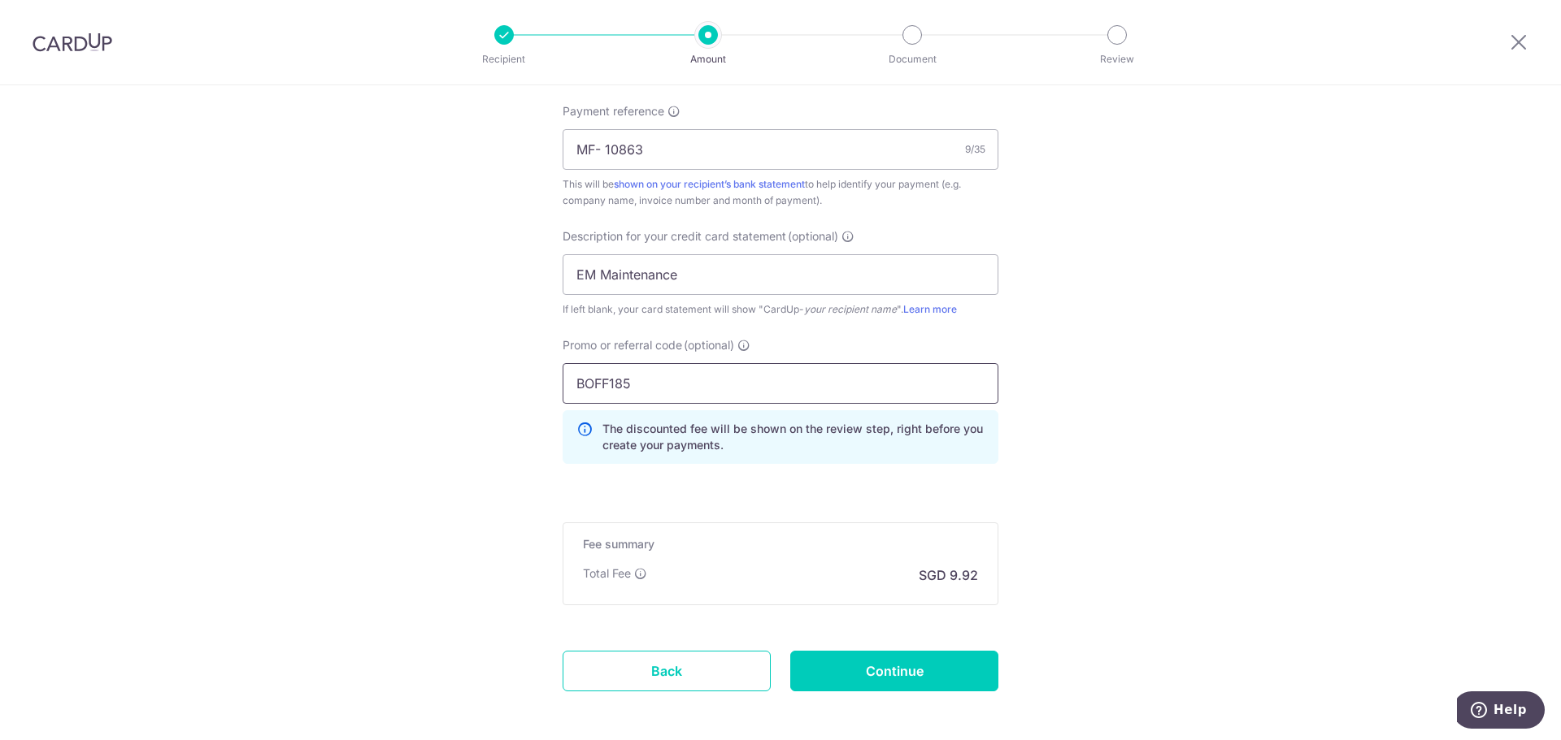
type input "BOFF185"
click at [912, 666] on input "Continue" at bounding box center [894, 671] width 208 height 41
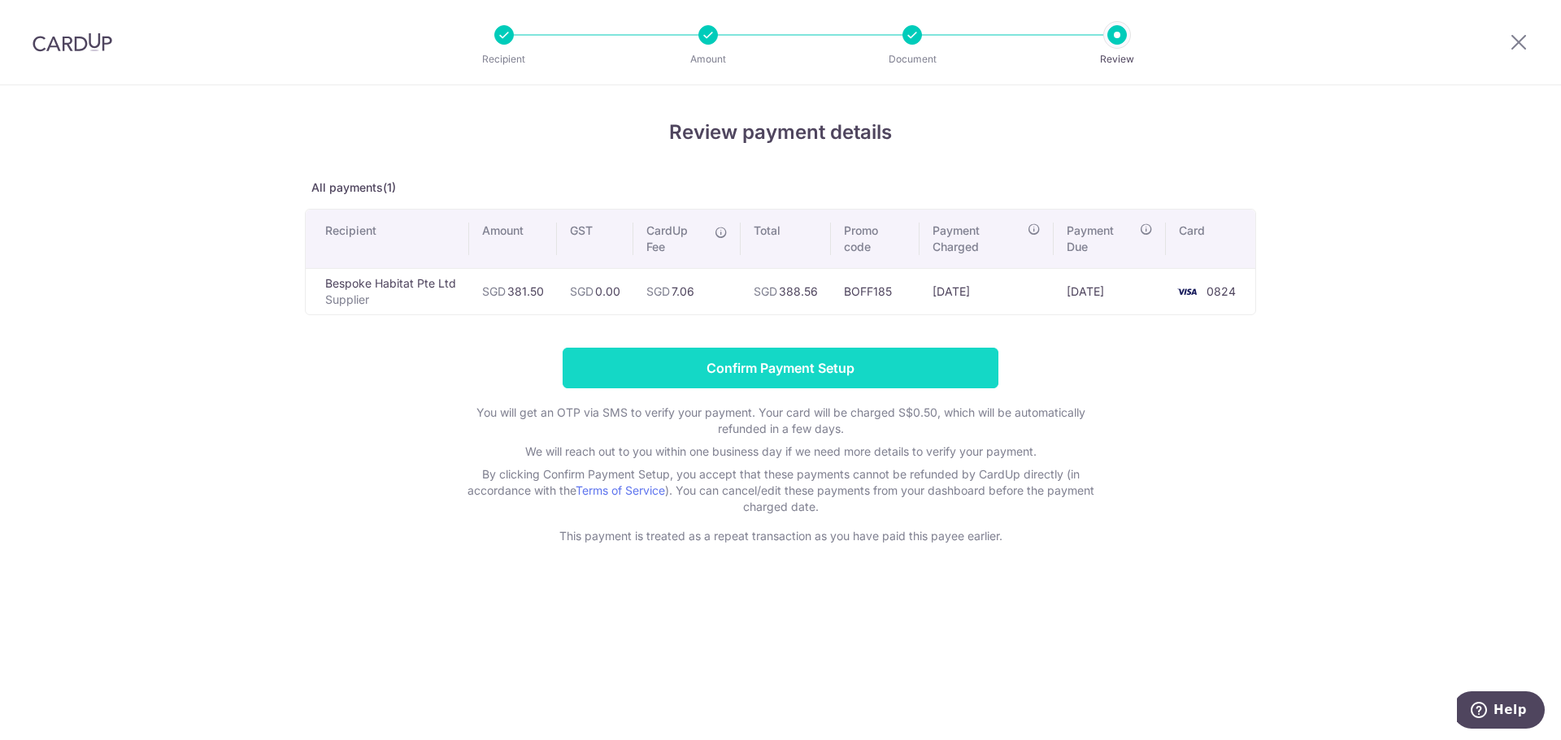
click at [766, 365] on input "Confirm Payment Setup" at bounding box center [780, 368] width 436 height 41
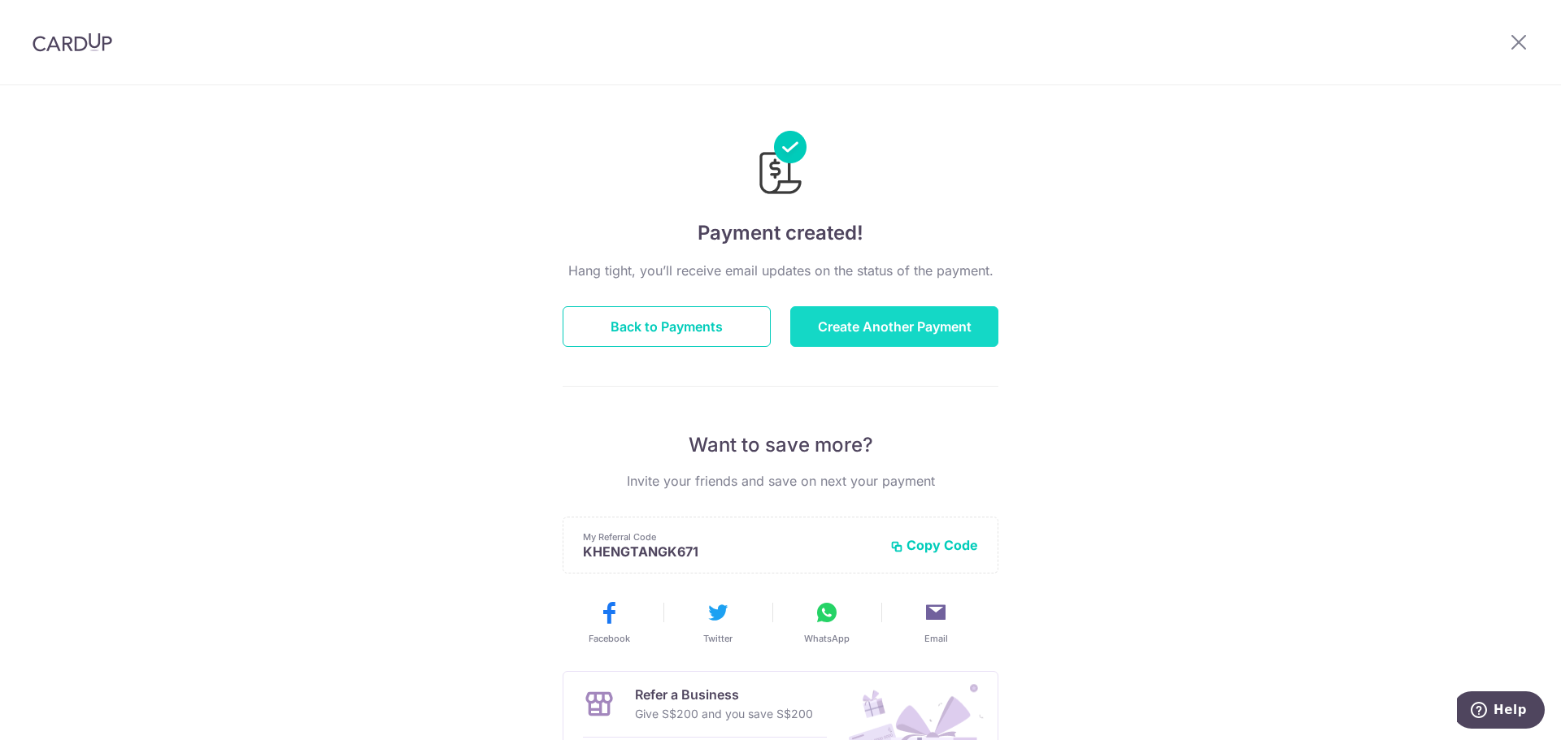
click at [912, 332] on button "Create Another Payment" at bounding box center [894, 326] width 208 height 41
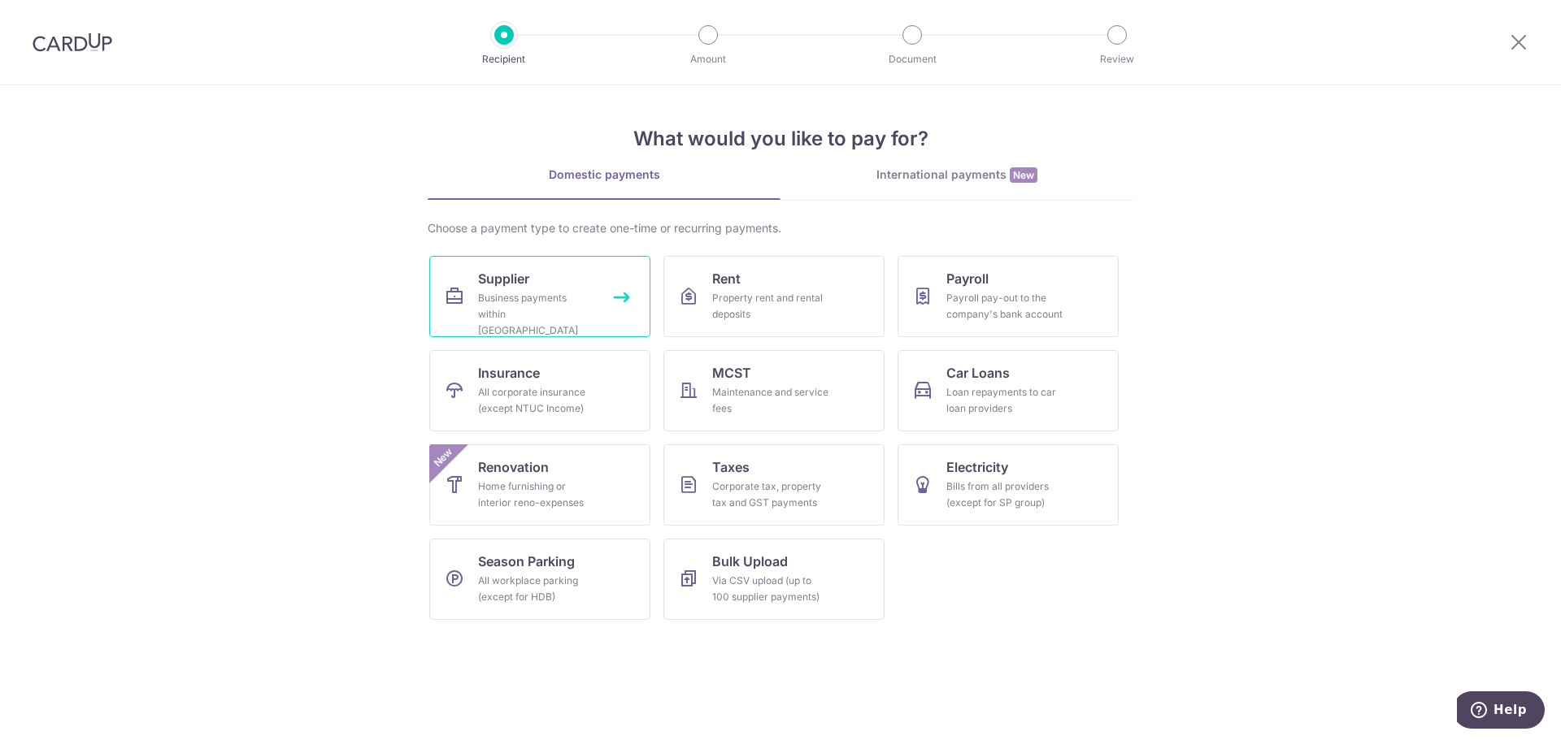
click at [532, 302] on div "Business payments within [GEOGRAPHIC_DATA]" at bounding box center [536, 314] width 117 height 49
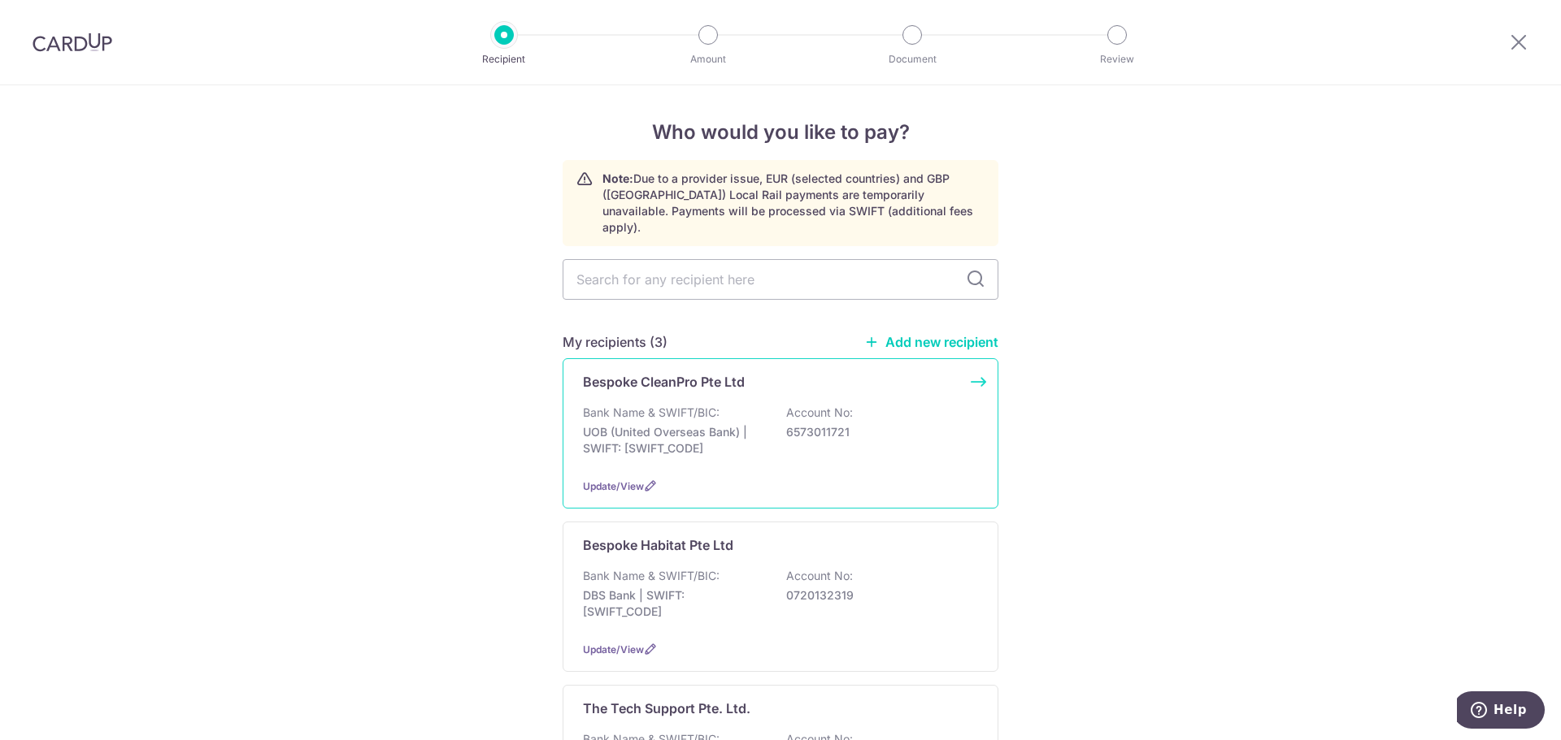
click at [780, 478] on div "Update/View" at bounding box center [780, 486] width 395 height 17
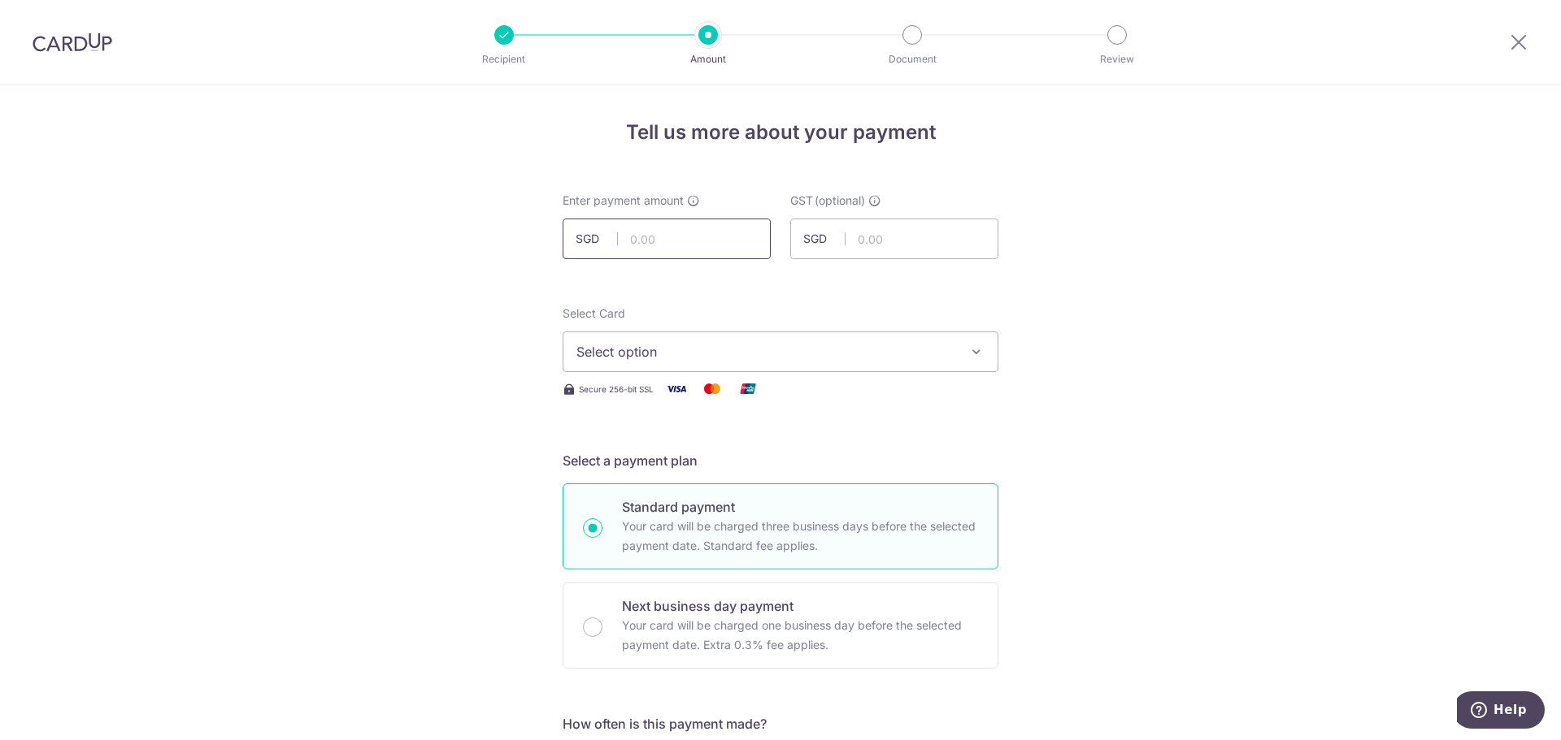
click at [674, 242] on input "text" at bounding box center [666, 239] width 208 height 41
type input "147.15"
click at [718, 336] on button "Select option" at bounding box center [780, 352] width 436 height 41
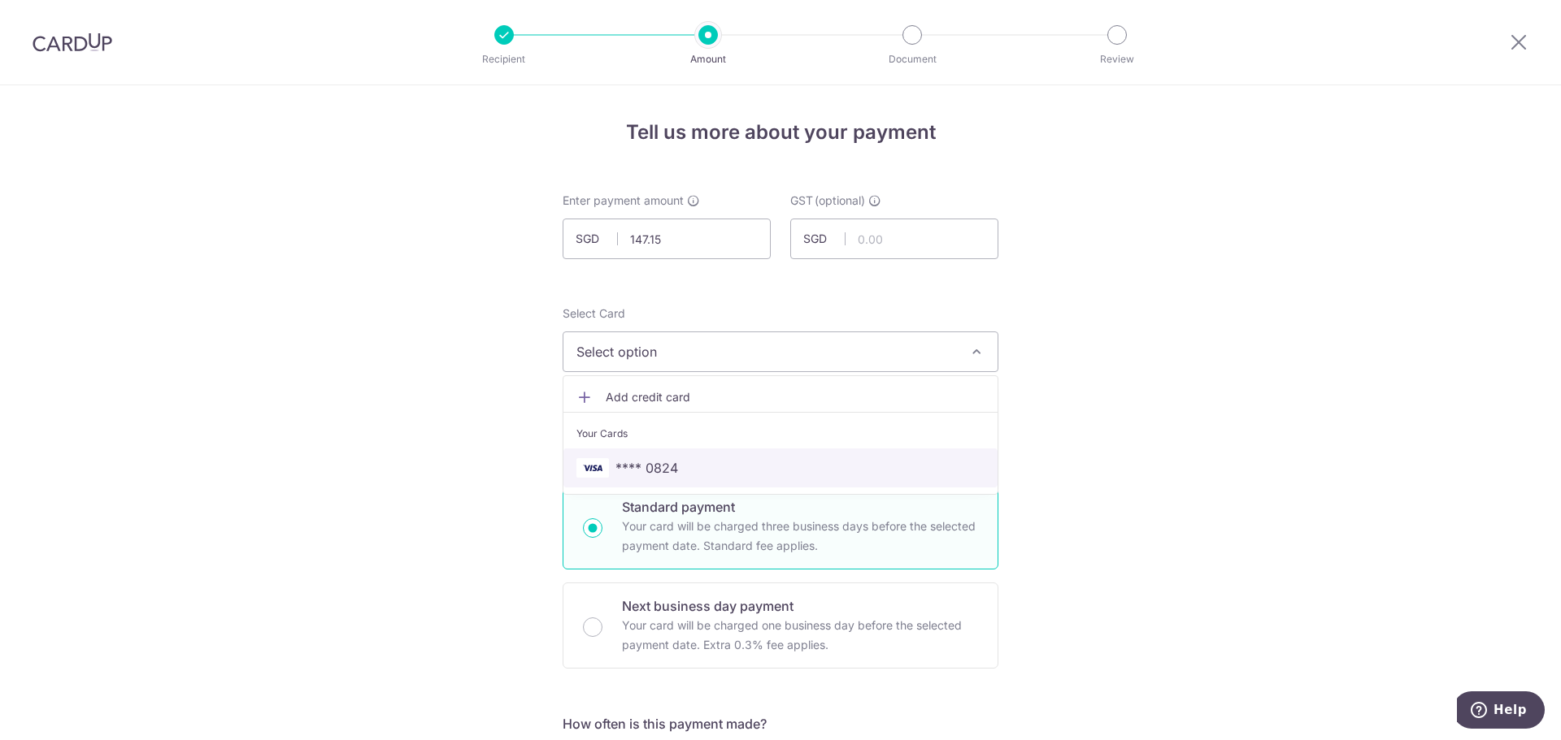
click at [643, 471] on span "**** 0824" at bounding box center [646, 468] width 63 height 20
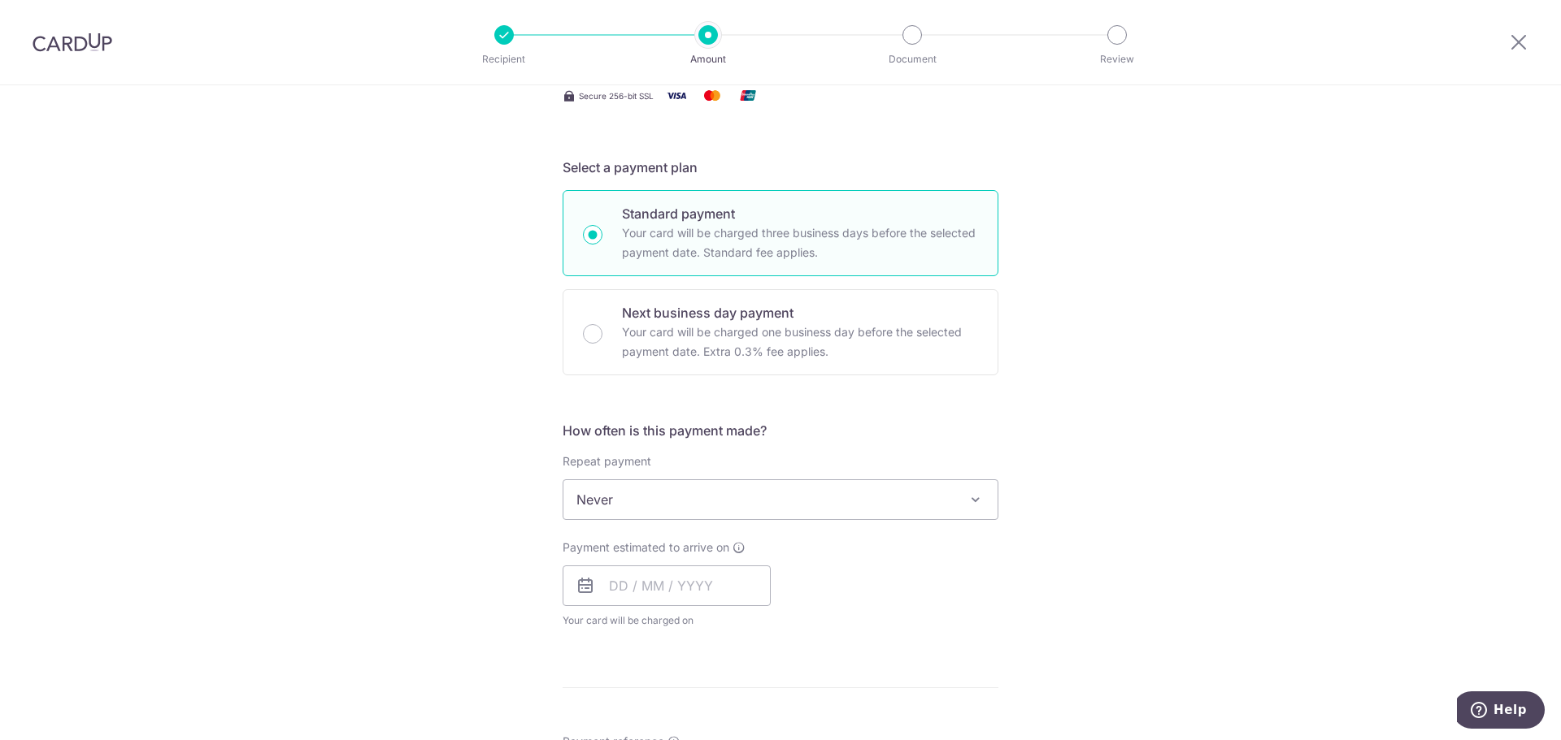
scroll to position [325, 0]
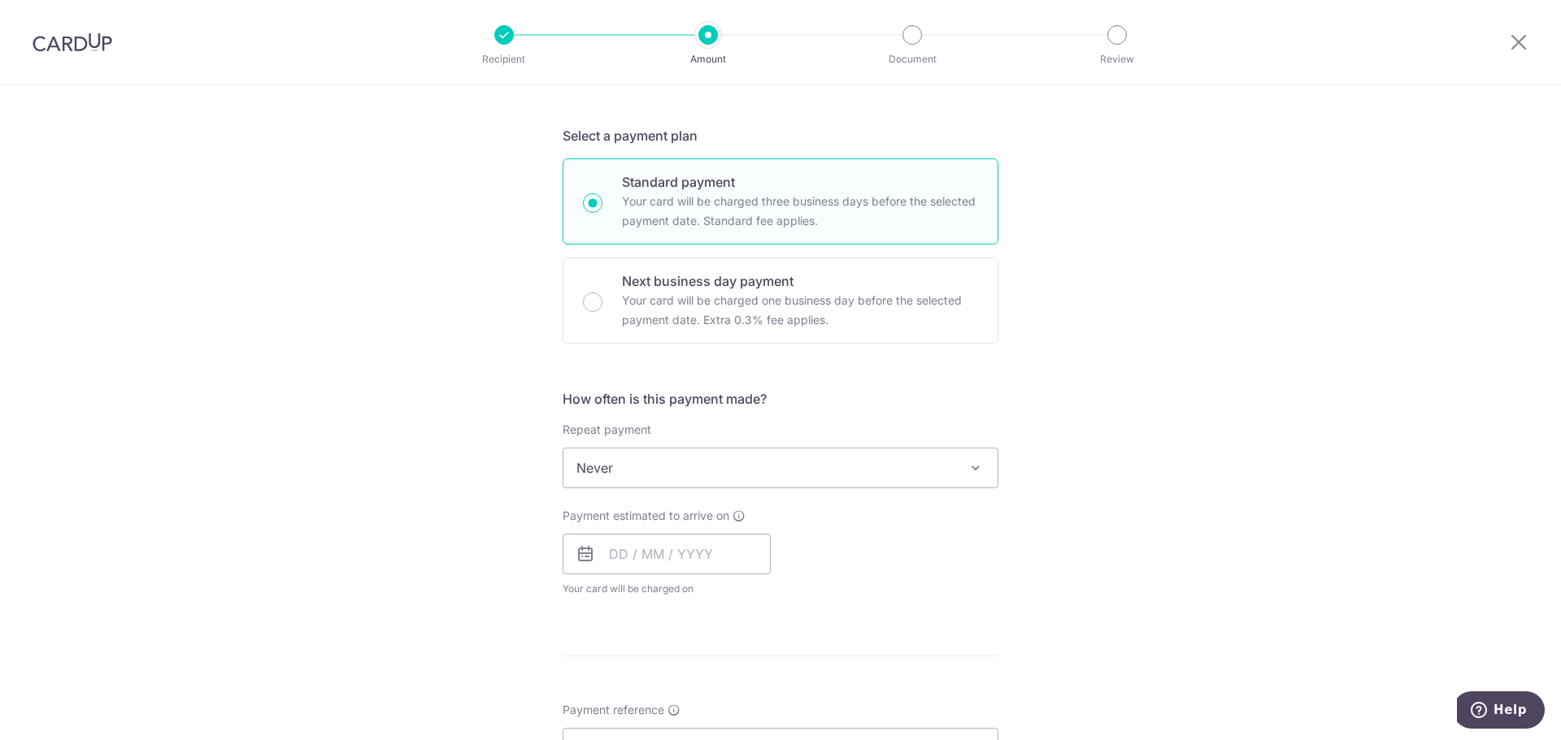
click at [655, 575] on div "Payment estimated to arrive on Your card will be charged on for the first payme…" at bounding box center [666, 552] width 208 height 89
click at [662, 554] on input "text" at bounding box center [666, 554] width 208 height 41
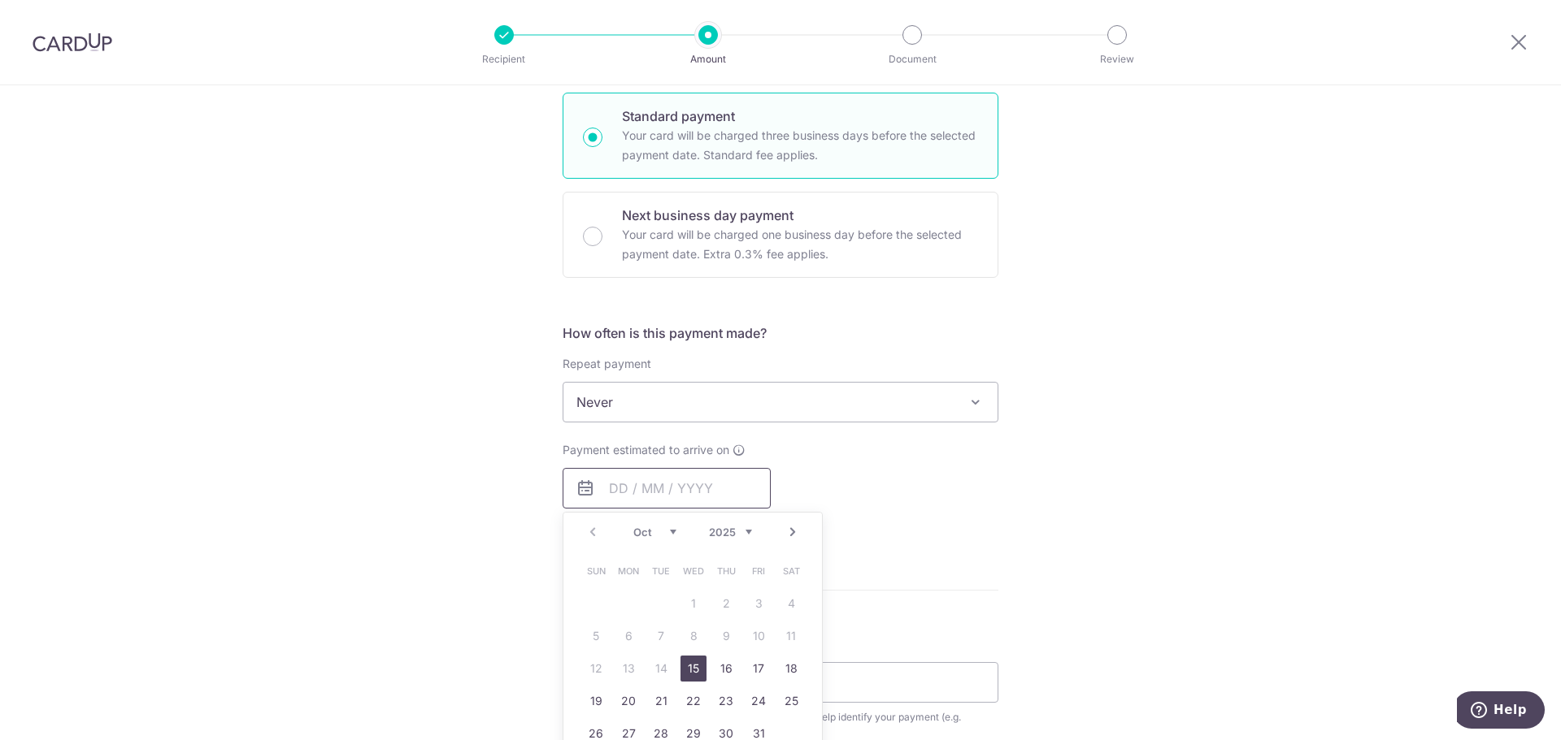
scroll to position [406, 0]
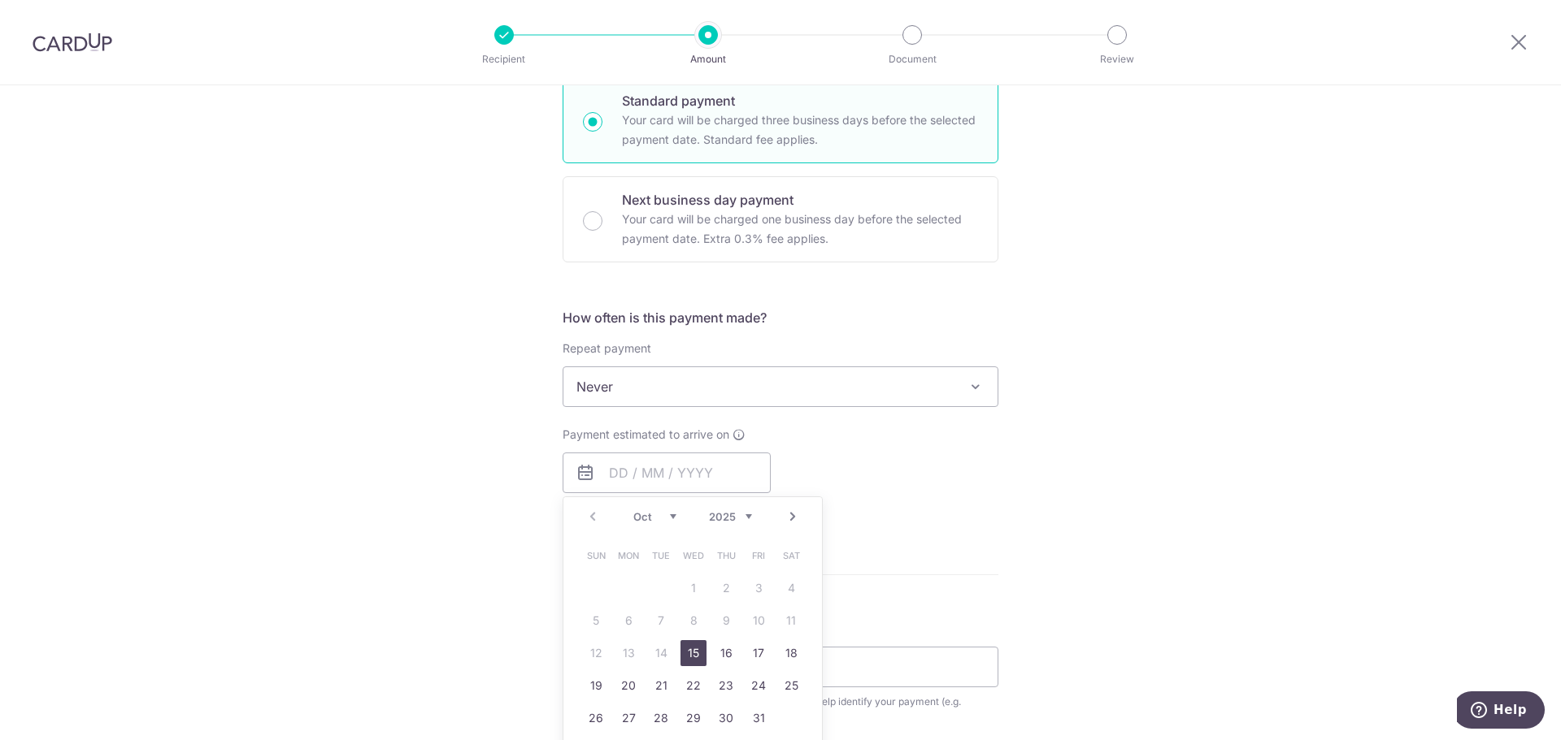
click at [695, 645] on link "15" at bounding box center [693, 654] width 26 height 26
type input "[DATE]"
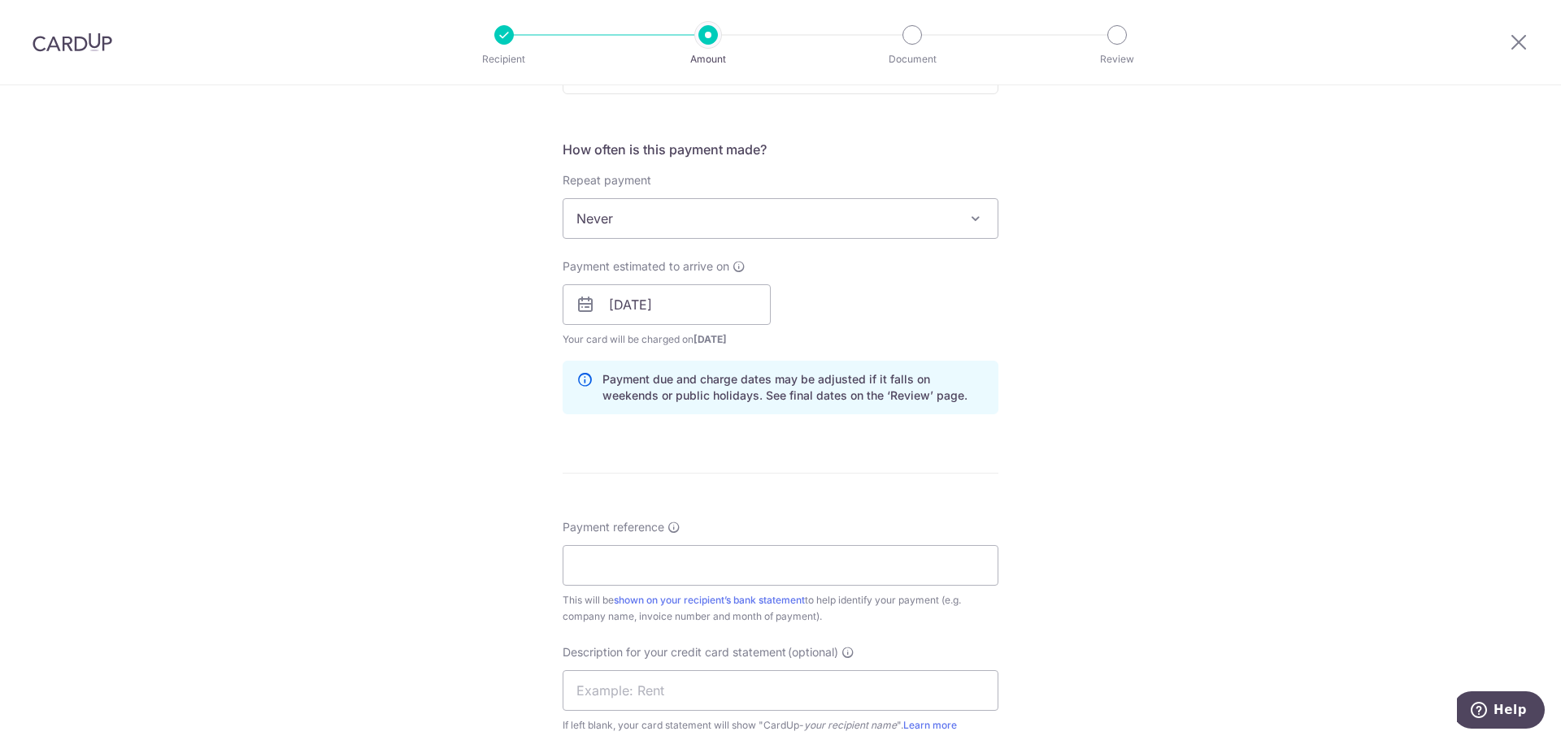
scroll to position [650, 0]
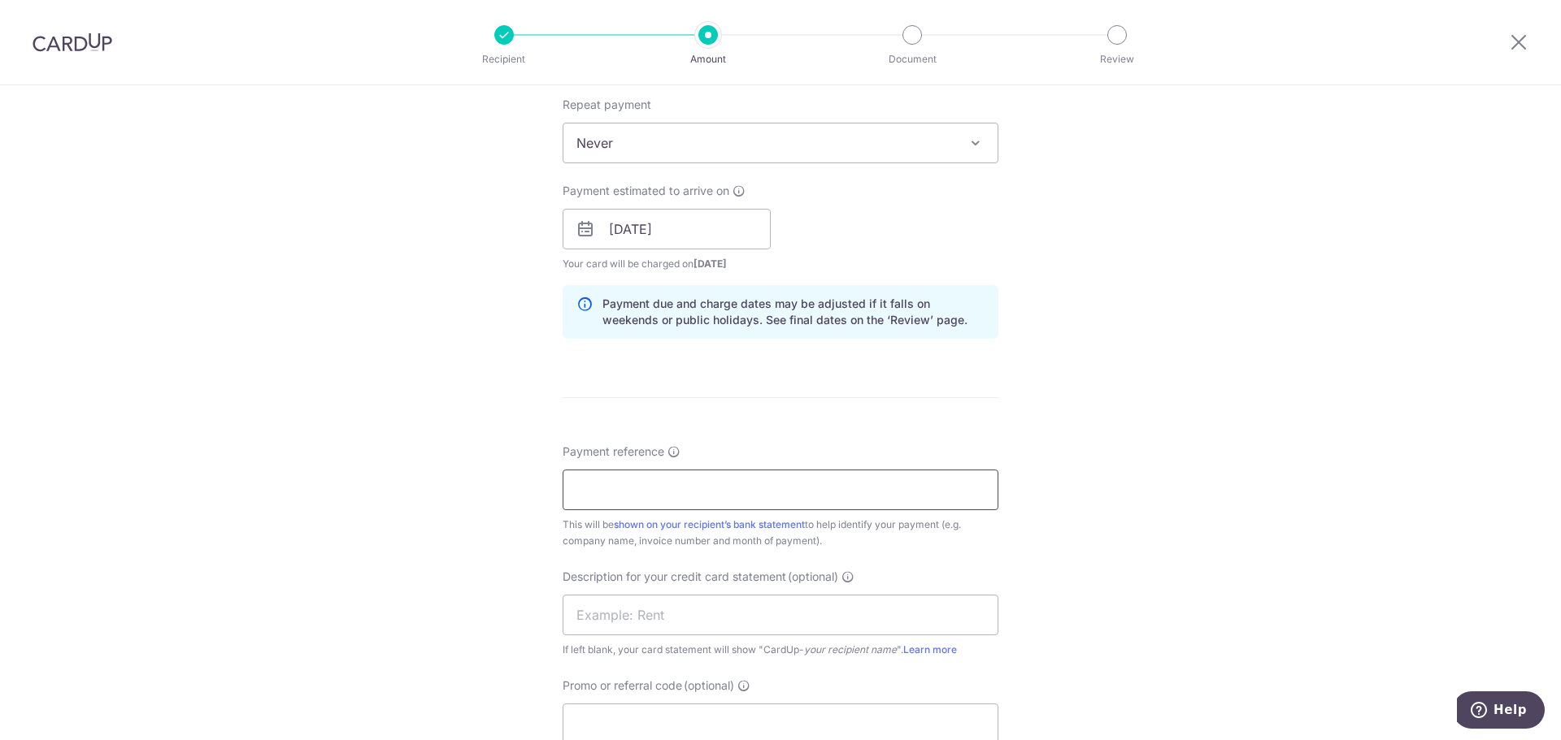
click at [746, 490] on input "Payment reference" at bounding box center [780, 490] width 436 height 41
click at [689, 487] on input "Payment reference" at bounding box center [780, 490] width 436 height 41
paste input "CLI-23546"
type input "CLI-23546"
click at [654, 620] on input "text" at bounding box center [780, 615] width 436 height 41
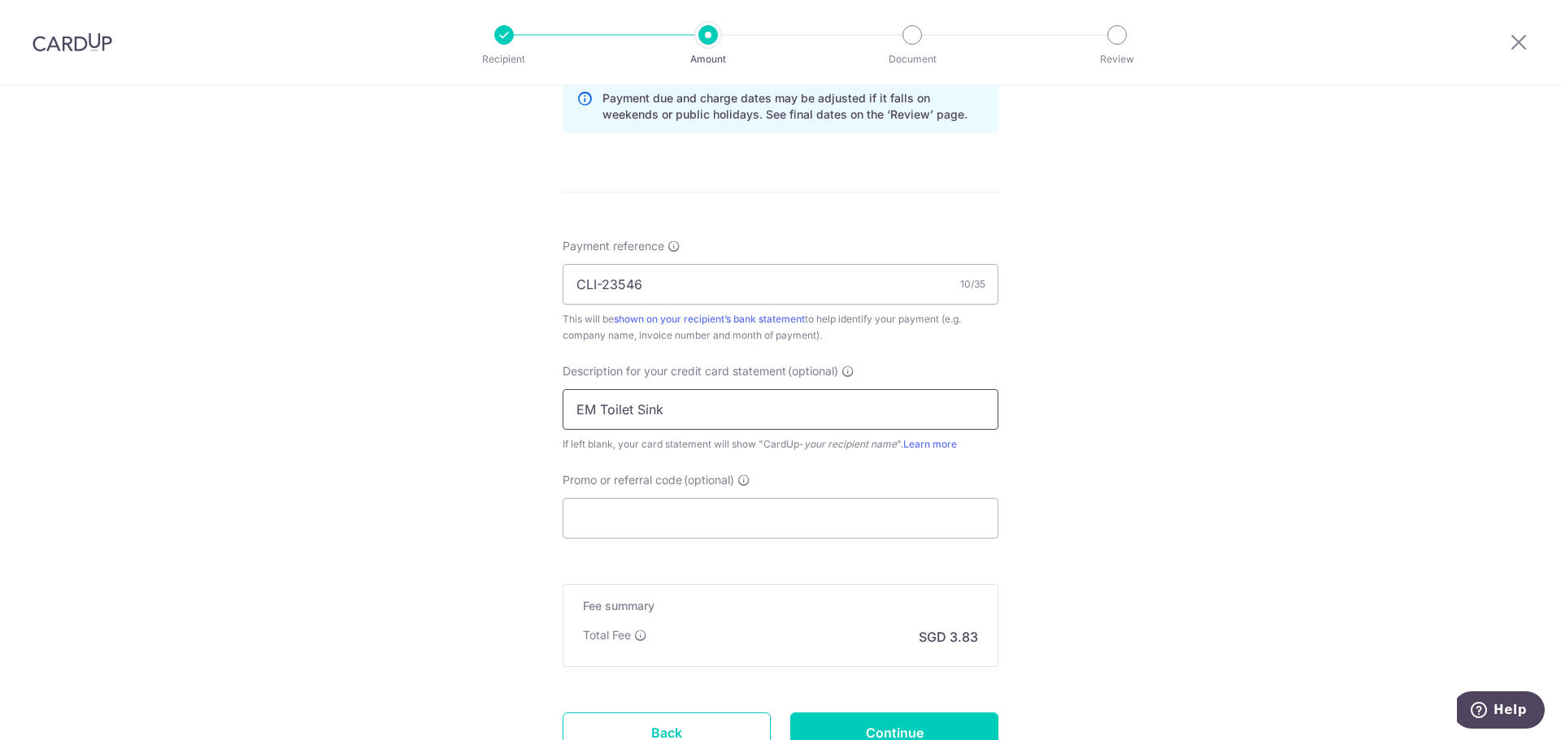
scroll to position [894, 0]
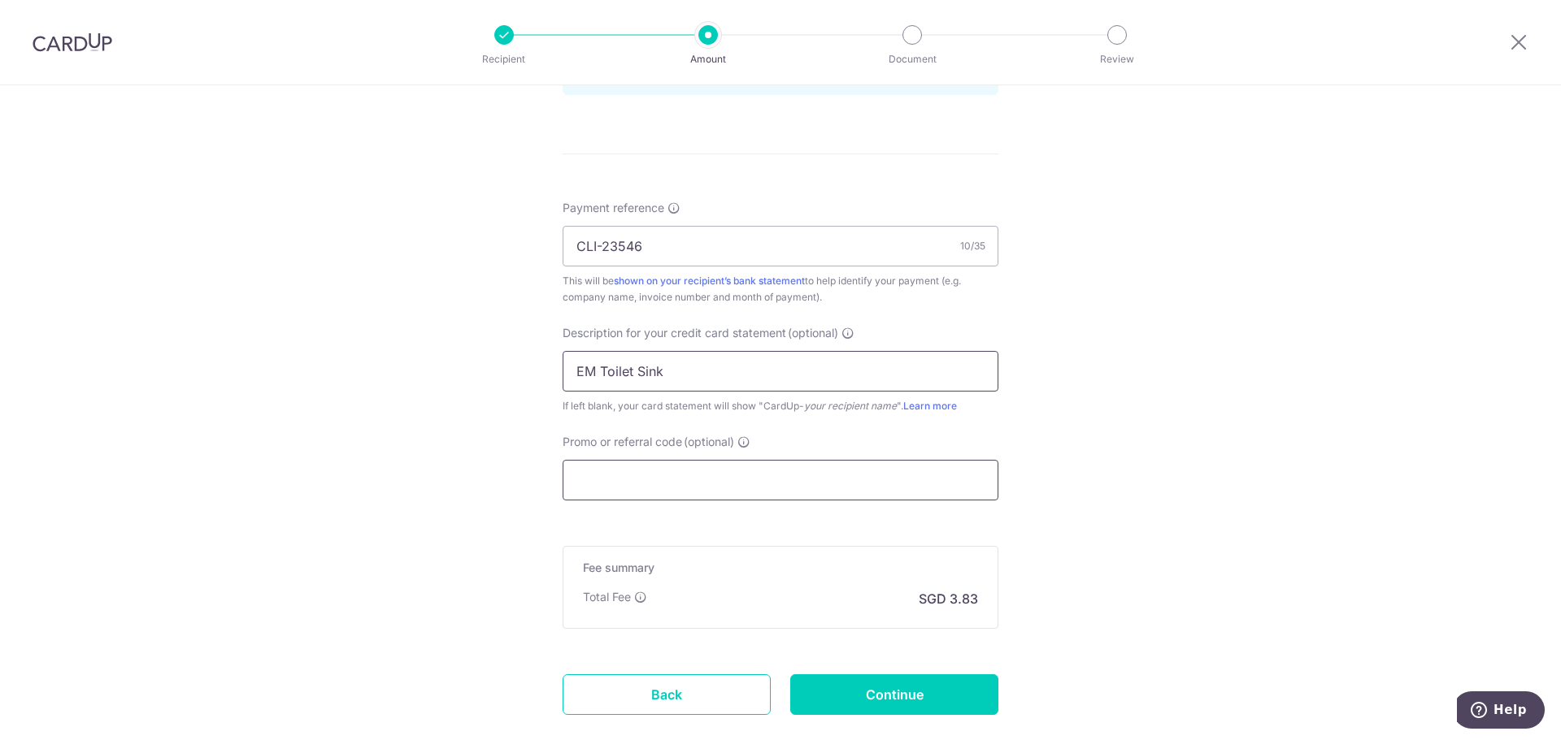
type input "EM Toilet Sink"
click at [753, 484] on input "Promo or referral code (optional)" at bounding box center [780, 480] width 436 height 41
paste input "BOFF185"
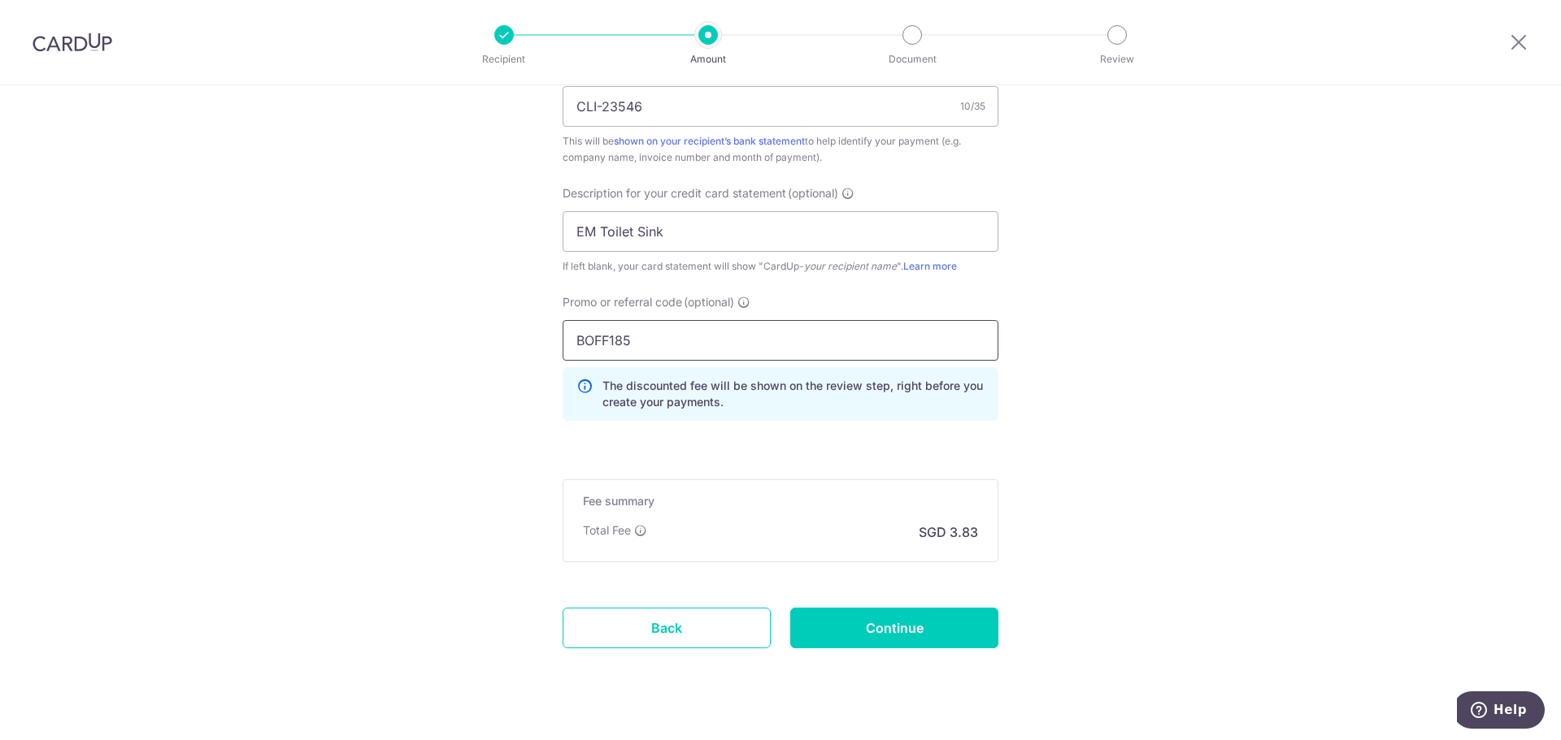
scroll to position [1057, 0]
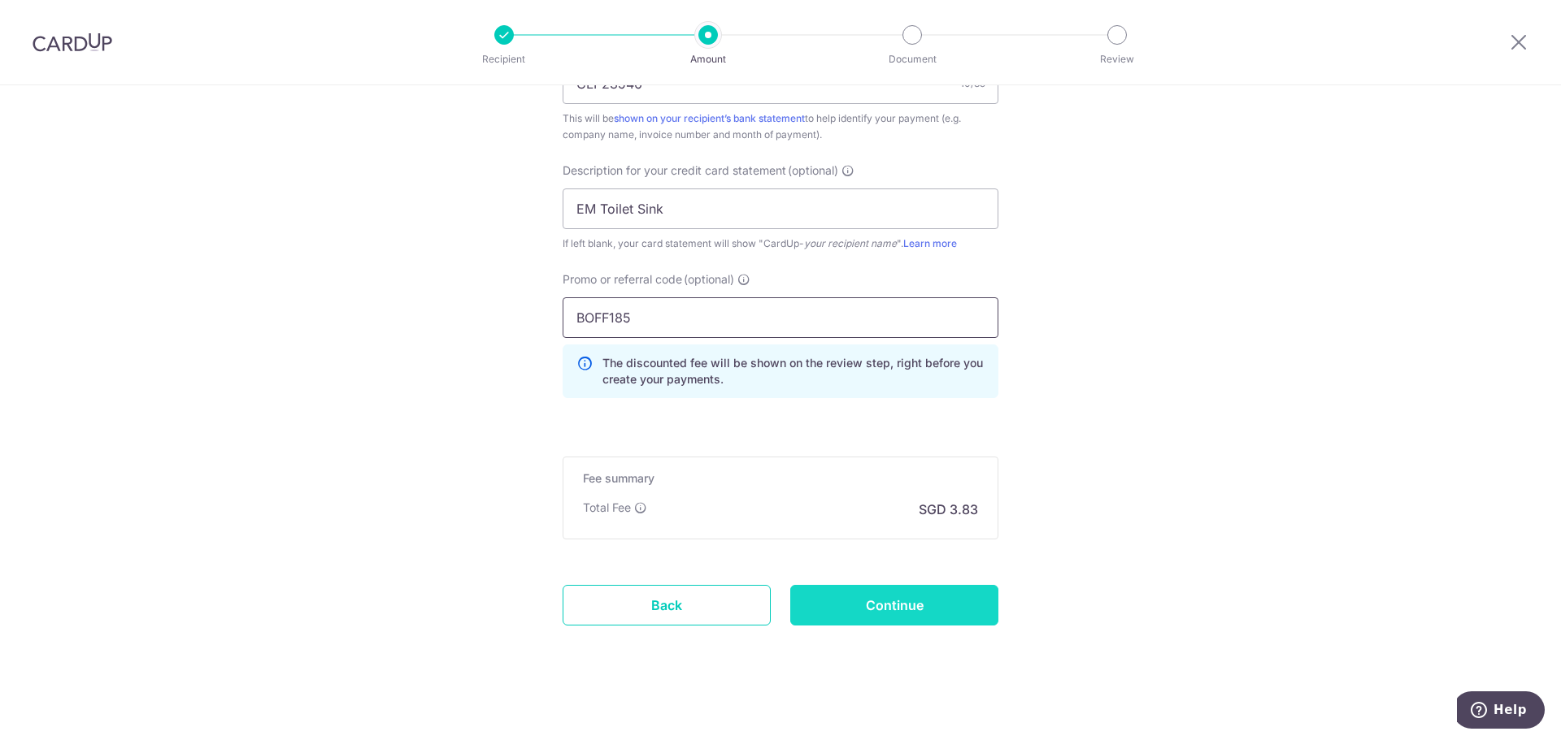
type input "BOFF185"
click at [887, 601] on input "Continue" at bounding box center [894, 605] width 208 height 41
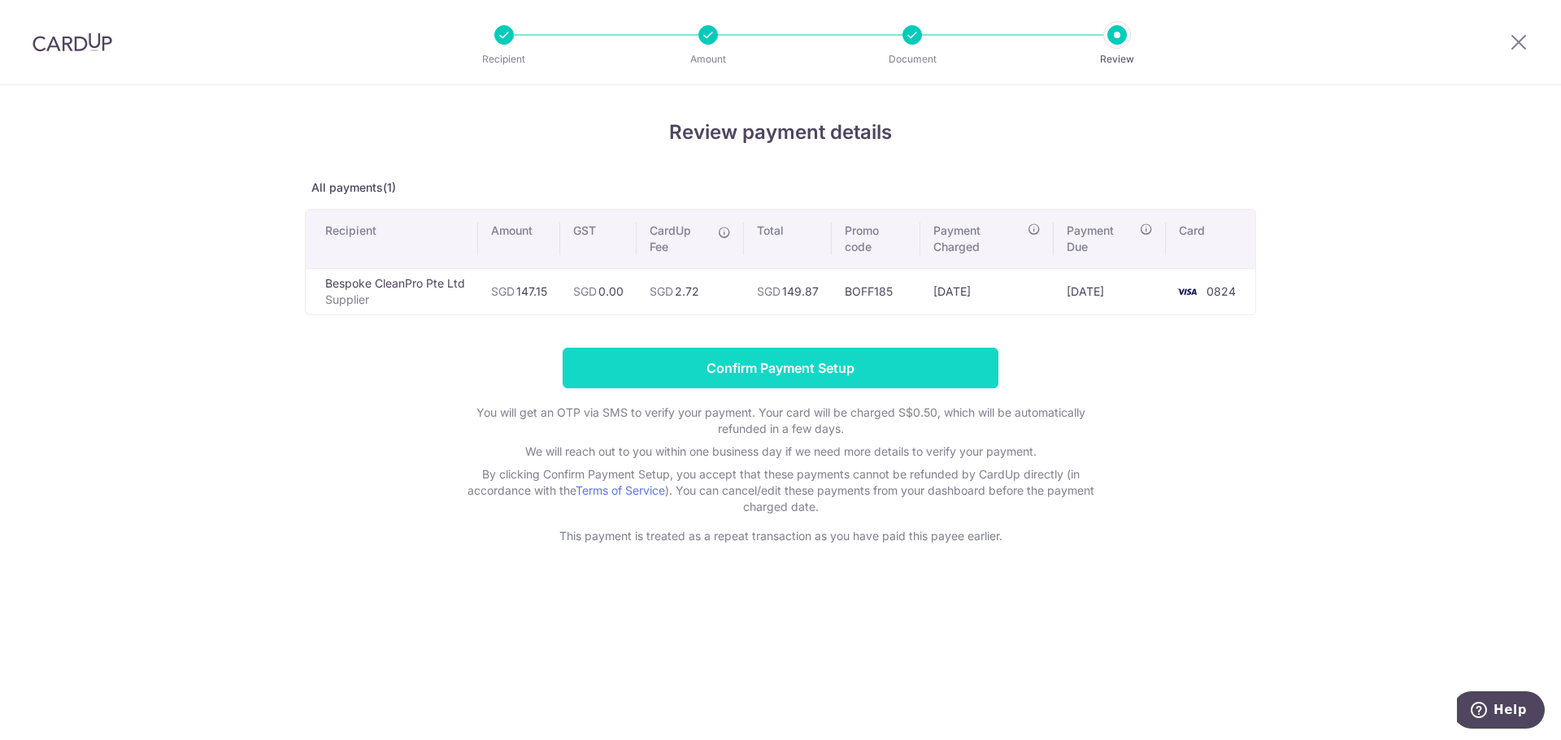
click at [898, 361] on input "Confirm Payment Setup" at bounding box center [780, 368] width 436 height 41
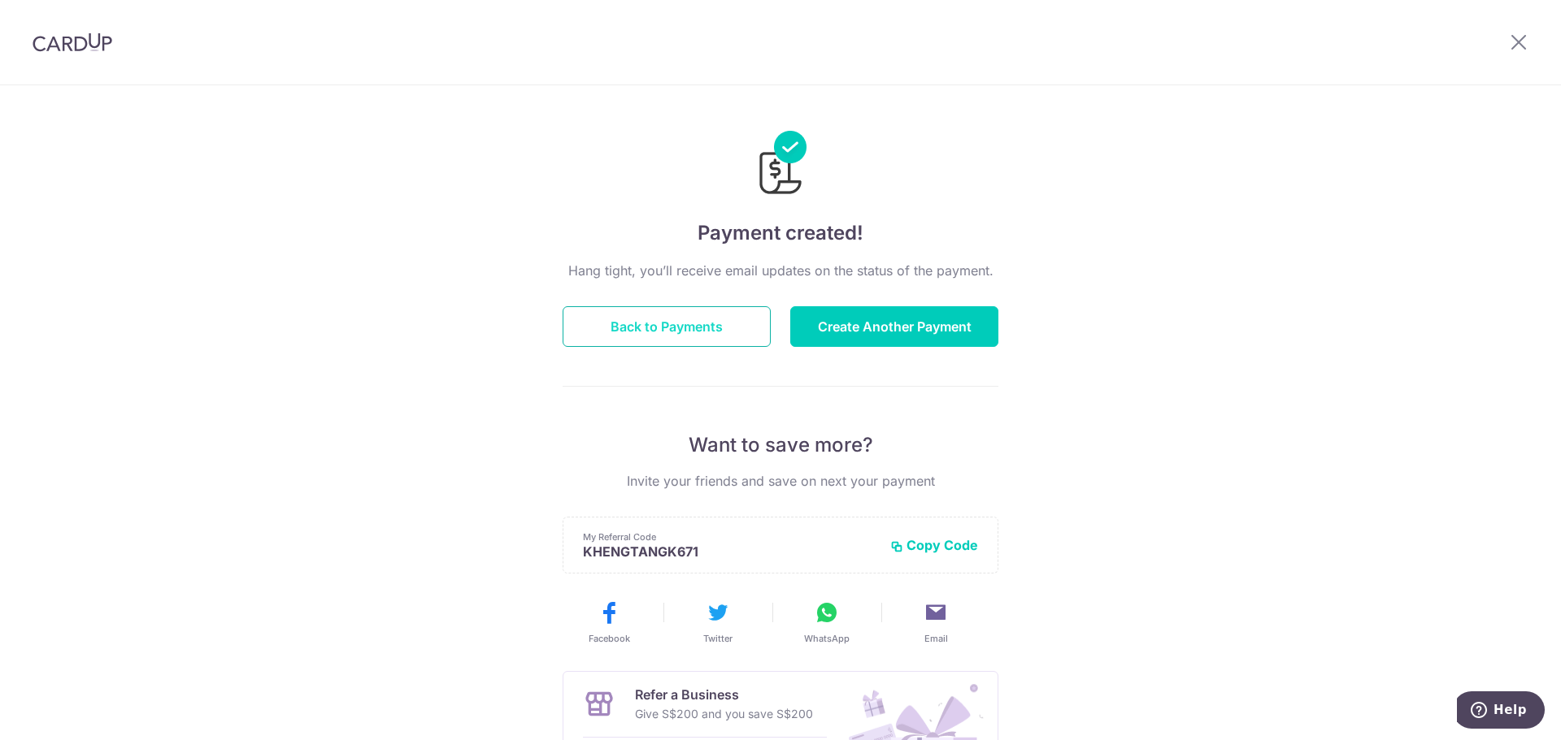
click at [681, 331] on button "Back to Payments" at bounding box center [666, 326] width 208 height 41
